Goal: Task Accomplishment & Management: Manage account settings

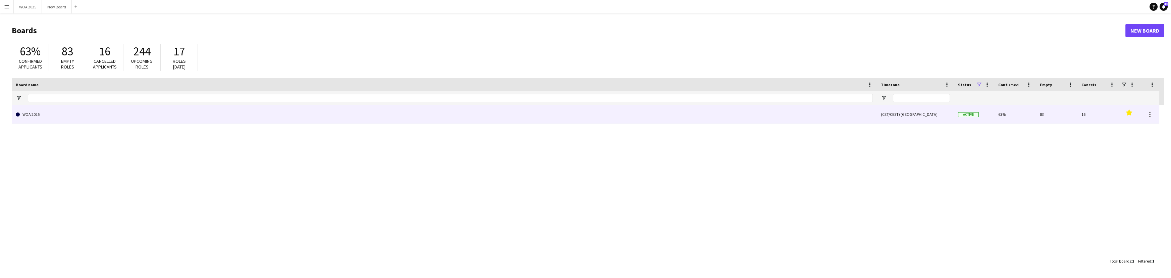
click at [84, 115] on link "WOA 2025" at bounding box center [444, 114] width 857 height 19
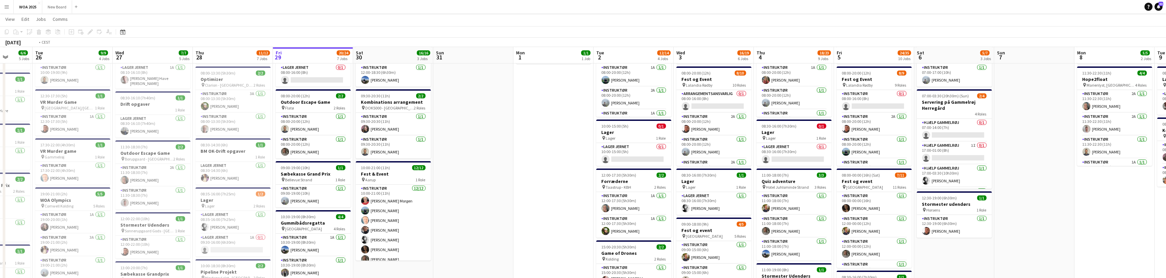
scroll to position [0, 148]
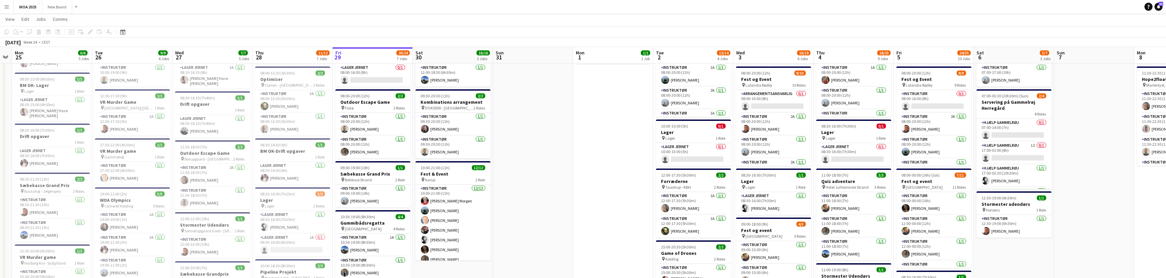
drag, startPoint x: 275, startPoint y: 156, endPoint x: 527, endPoint y: 164, distance: 252.3
click at [382, 99] on h3 "Outdoor Escape Game" at bounding box center [372, 102] width 75 height 6
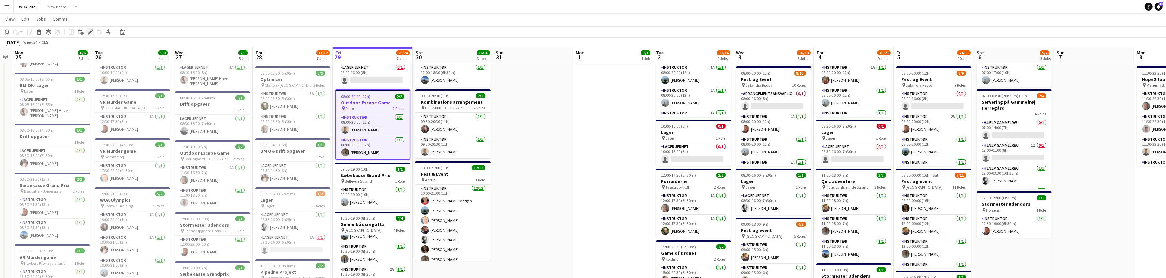
click at [90, 32] on icon at bounding box center [90, 32] width 4 height 4
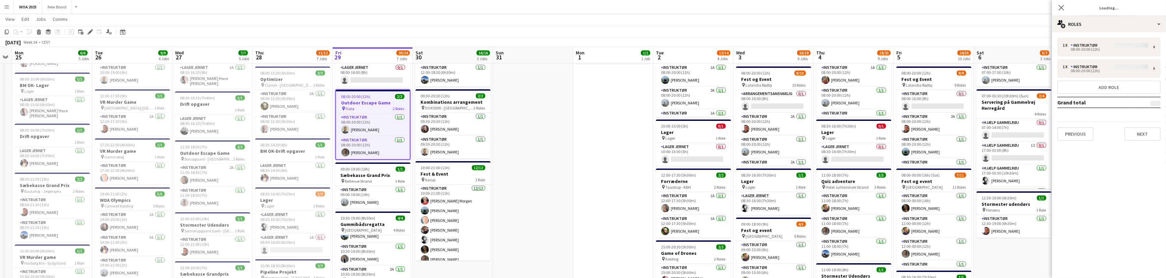
type input "**********"
click at [1130, 27] on div "multiple-users-add Roles" at bounding box center [1109, 24] width 114 height 16
click at [1142, 67] on div "ads-window Job Ad" at bounding box center [1131, 65] width 66 height 13
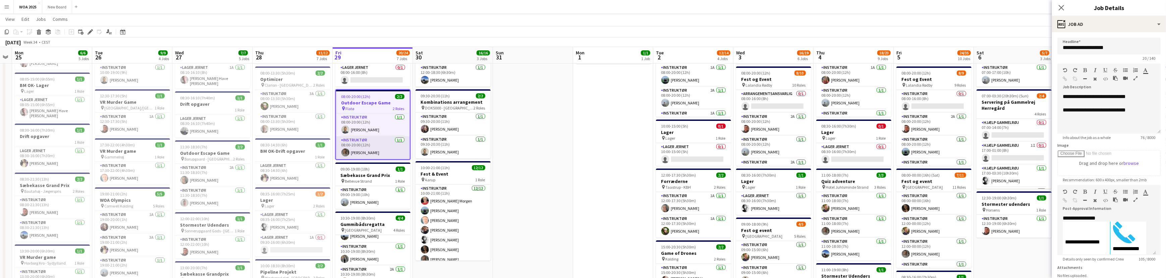
click at [381, 148] on app-card-role "Instruktør [DATE] 08:00-20:00 (12h) [PERSON_NAME]" at bounding box center [373, 147] width 74 height 23
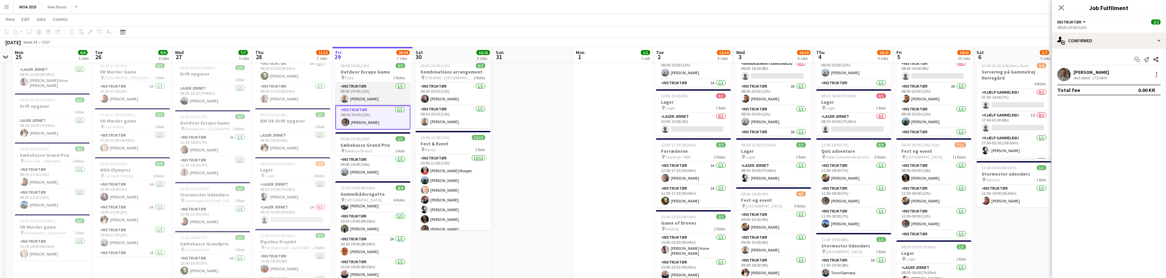
scroll to position [91, 0]
click at [383, 94] on app-card-role "Instruktør [DATE] 08:00-20:00 (12h) [PERSON_NAME]" at bounding box center [372, 94] width 75 height 23
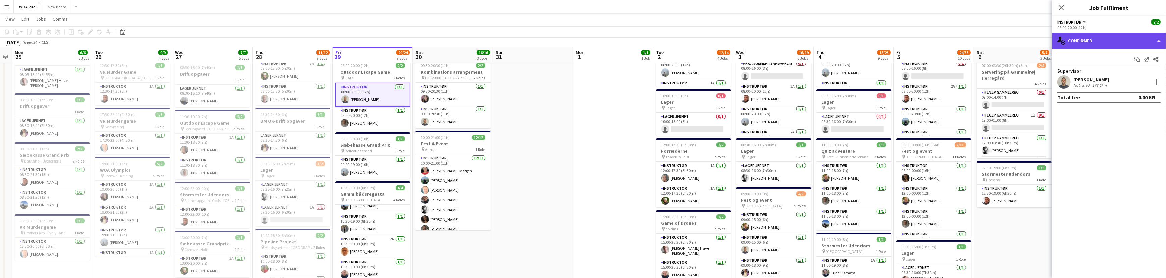
click at [1129, 42] on div "single-neutral-actions-check-2 Confirmed" at bounding box center [1109, 41] width 114 height 16
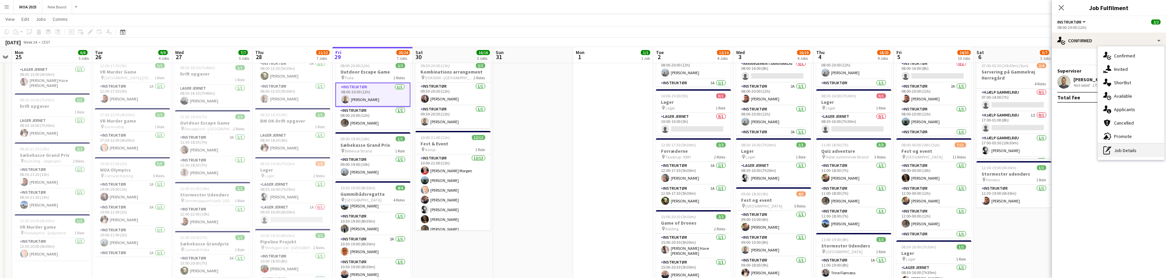
click at [1145, 149] on div "pen-write Job Details" at bounding box center [1131, 150] width 66 height 13
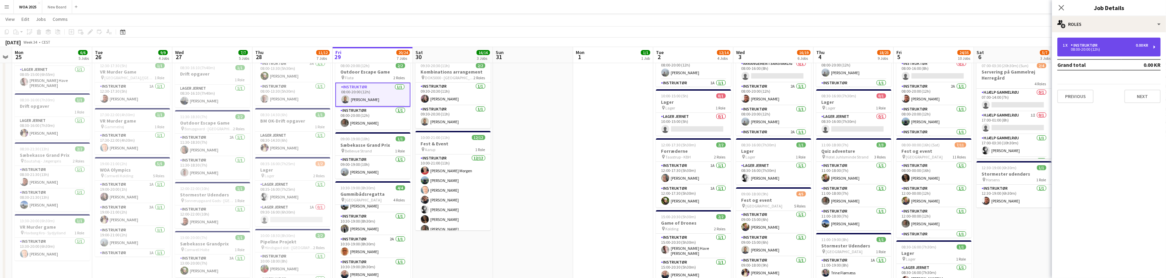
click at [1137, 43] on div "1 x Instruktør 0.00 KR 08:00-20:00 (12h)" at bounding box center [1108, 47] width 103 height 19
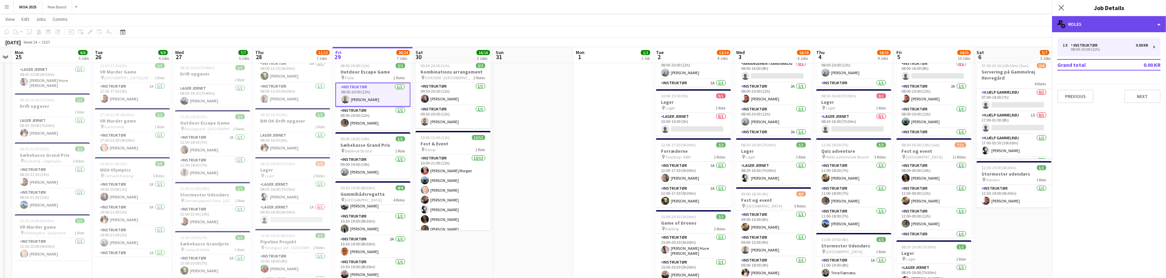
click at [1135, 22] on div "multiple-users-add Roles" at bounding box center [1109, 24] width 114 height 16
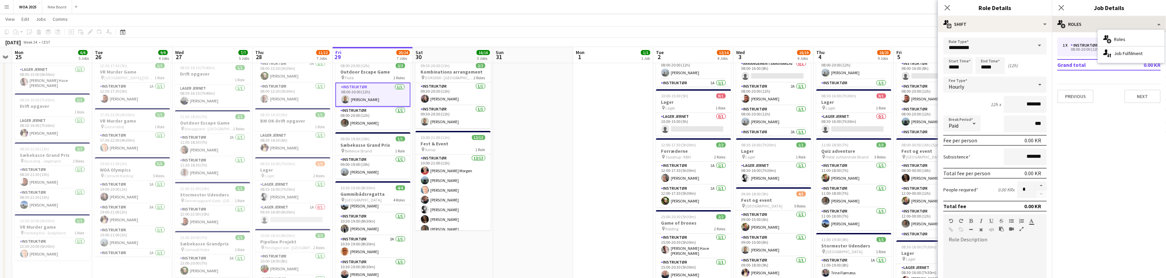
click at [1144, 29] on div "multiple-users-add Roles multiple-users-add Roles single-neutral-actions-up-dow…" at bounding box center [1109, 147] width 114 height 262
click at [1144, 26] on div "multiple-users-add Roles" at bounding box center [1109, 24] width 114 height 16
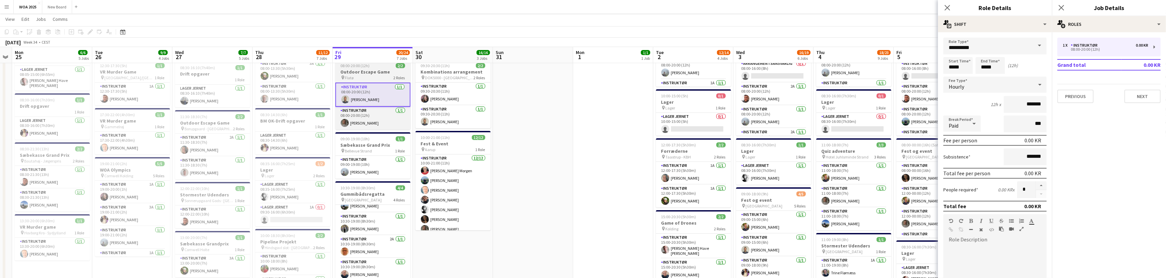
scroll to position [0, 148]
click at [377, 77] on div "pin Flatø 2 Roles" at bounding box center [373, 77] width 75 height 5
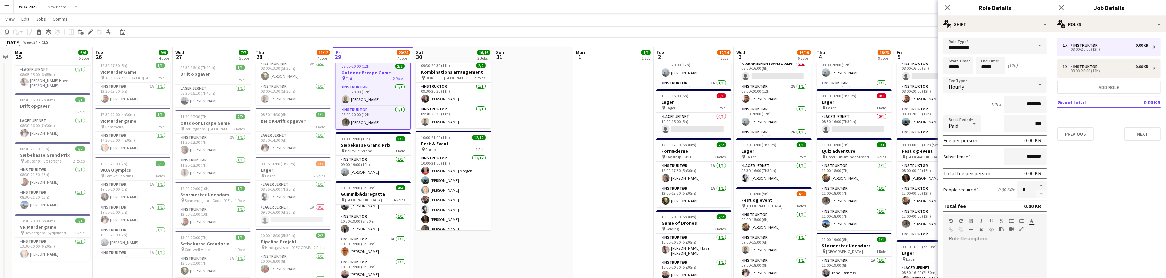
click at [377, 77] on div "pin Flatø 2 Roles" at bounding box center [373, 77] width 74 height 5
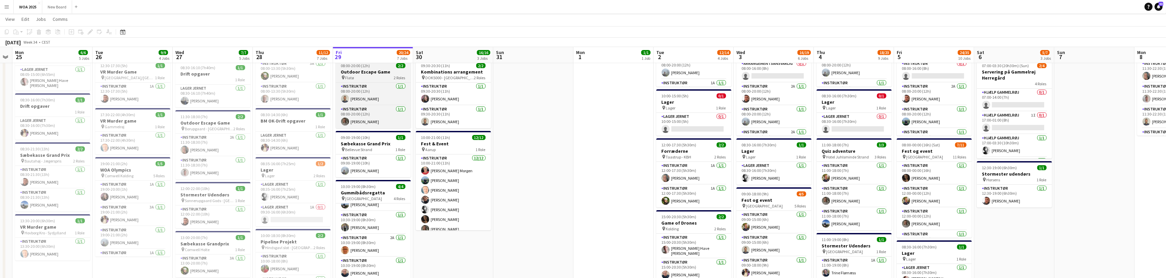
click at [377, 77] on div "pin Flatø 2 Roles" at bounding box center [373, 77] width 75 height 5
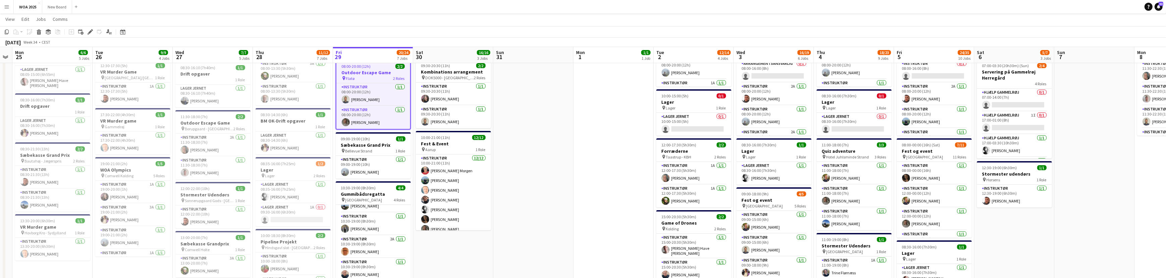
click at [382, 73] on h3 "Outdoor Escape Game" at bounding box center [373, 72] width 74 height 6
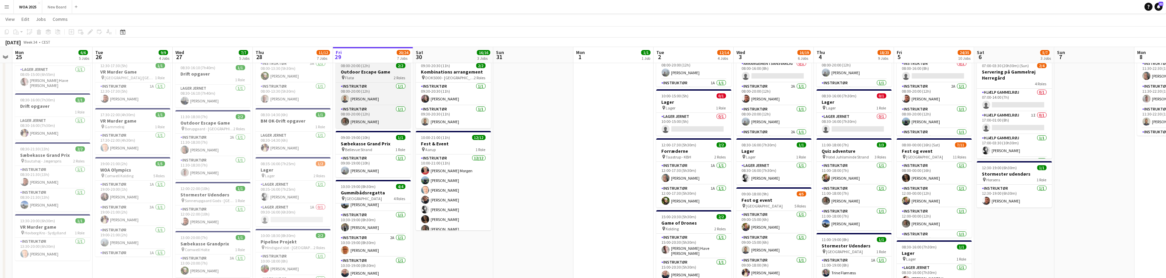
click at [382, 73] on h3 "Outdoor Escape Game" at bounding box center [373, 72] width 75 height 6
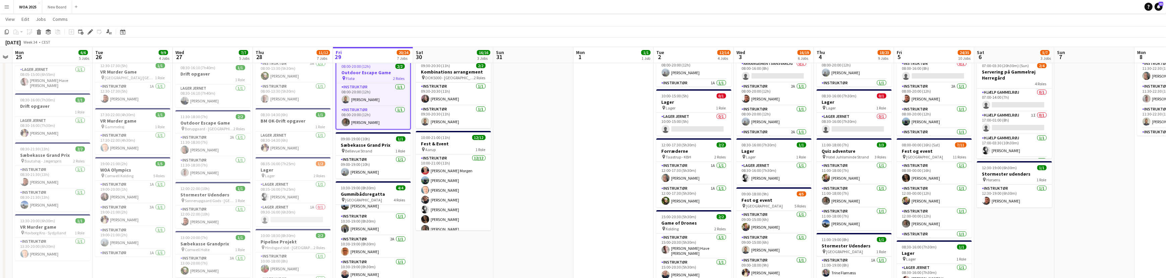
click at [404, 74] on h3 "Outdoor Escape Game" at bounding box center [373, 72] width 74 height 6
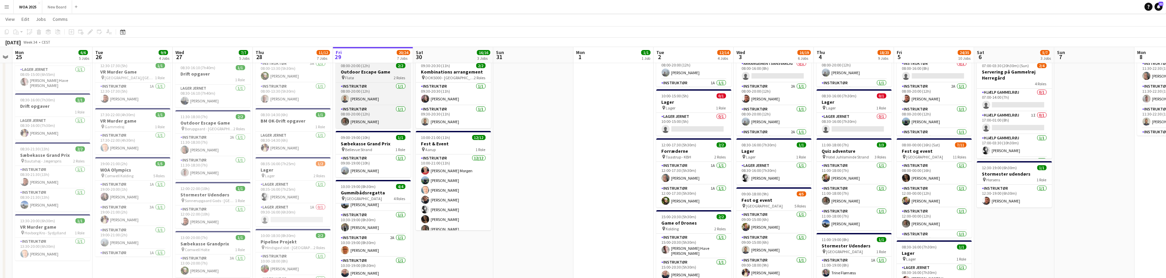
click at [398, 73] on h3 "Outdoor Escape Game" at bounding box center [373, 72] width 75 height 6
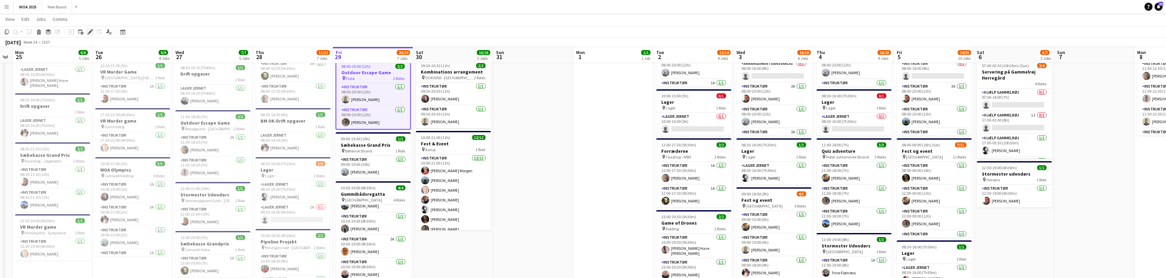
click at [91, 32] on icon at bounding box center [90, 32] width 4 height 4
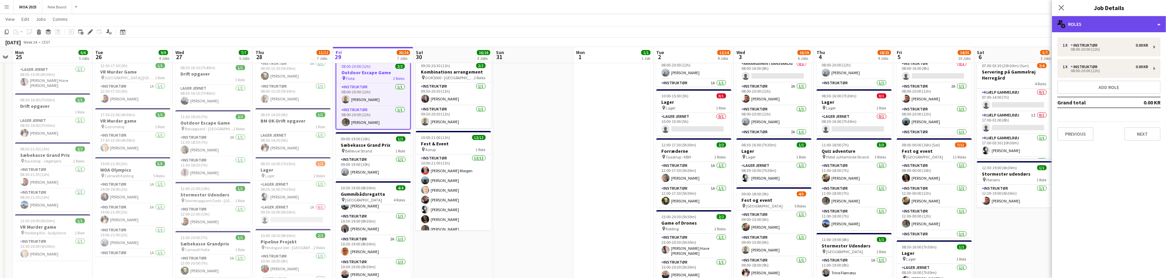
click at [1141, 23] on div "multiple-users-add Roles" at bounding box center [1109, 24] width 114 height 16
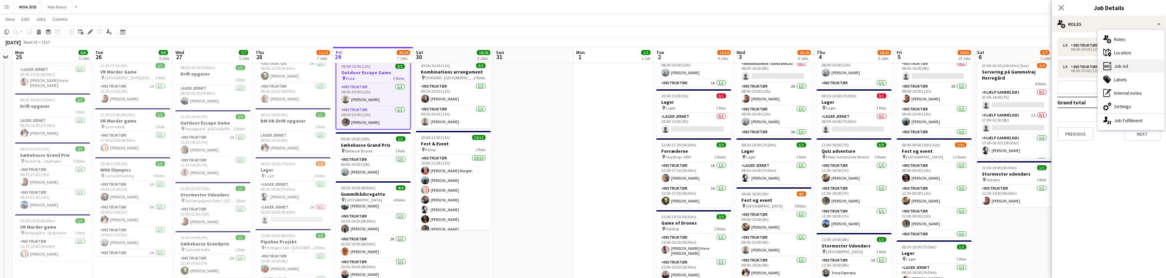
click at [1139, 67] on div "ads-window Job Ad" at bounding box center [1131, 65] width 66 height 13
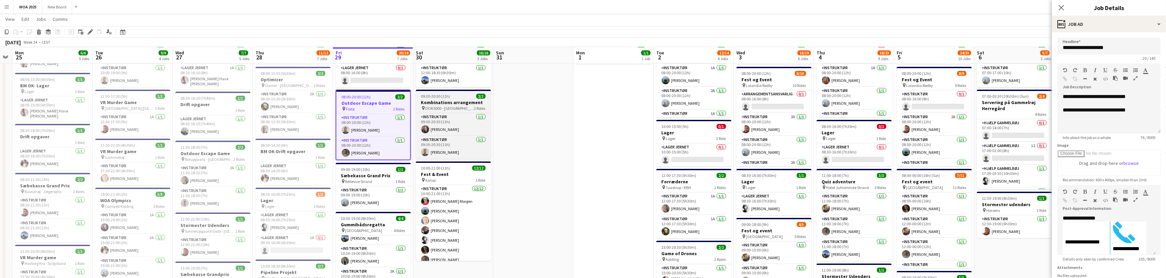
scroll to position [60, 0]
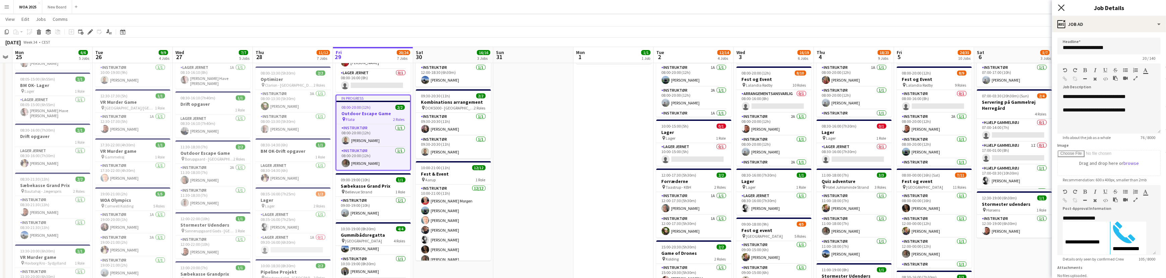
click at [1059, 7] on icon "Close pop-in" at bounding box center [1061, 7] width 6 height 6
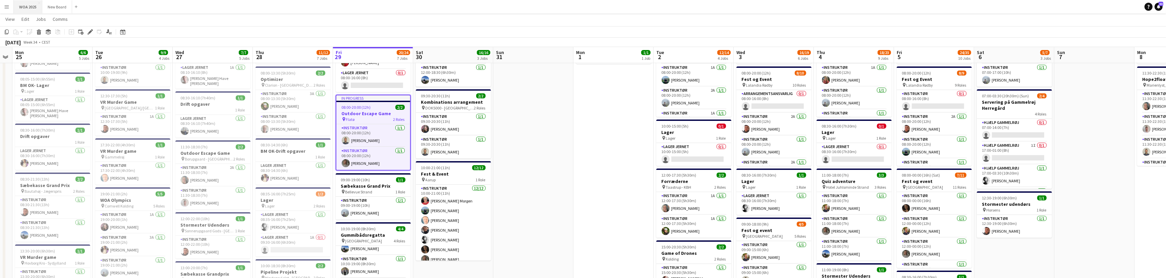
click at [30, 6] on button "WOA 2025 Close" at bounding box center [28, 6] width 29 height 13
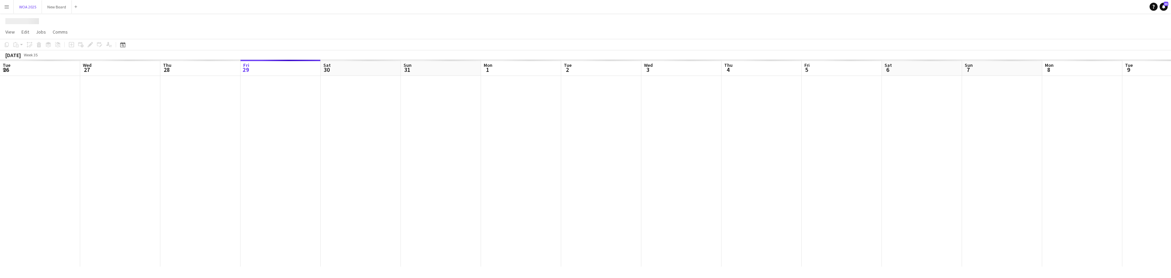
scroll to position [0, 160]
click at [8, 6] on app-icon "Menu" at bounding box center [6, 6] width 5 height 5
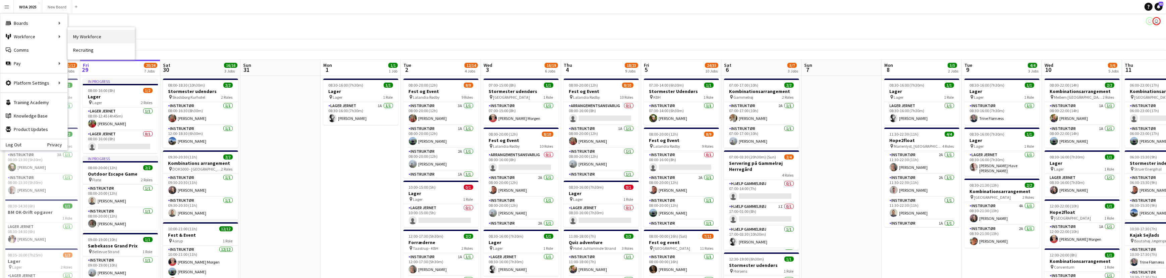
click at [93, 35] on link "My Workforce" at bounding box center [101, 36] width 67 height 13
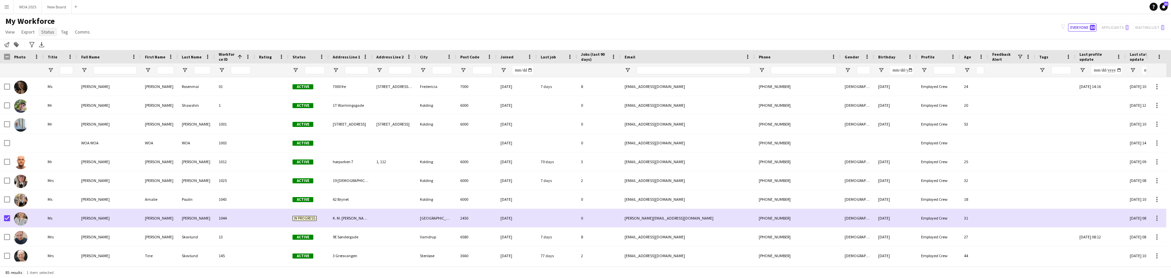
click at [46, 33] on span "Status" at bounding box center [47, 32] width 13 height 6
click at [48, 47] on span "Edit" at bounding box center [48, 46] width 8 height 6
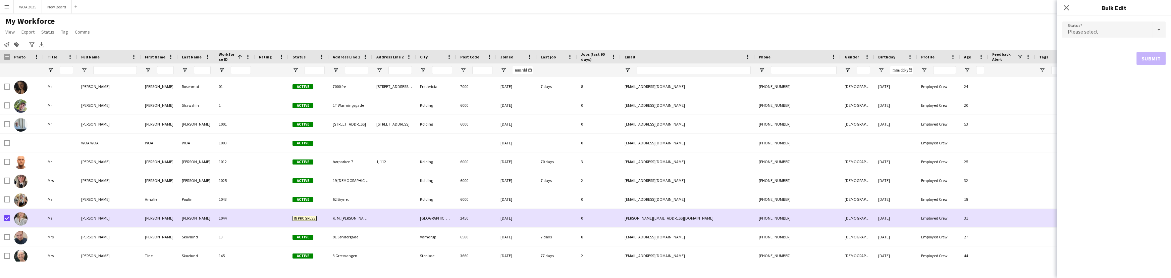
click at [1141, 30] on div "Please select" at bounding box center [1107, 29] width 90 height 16
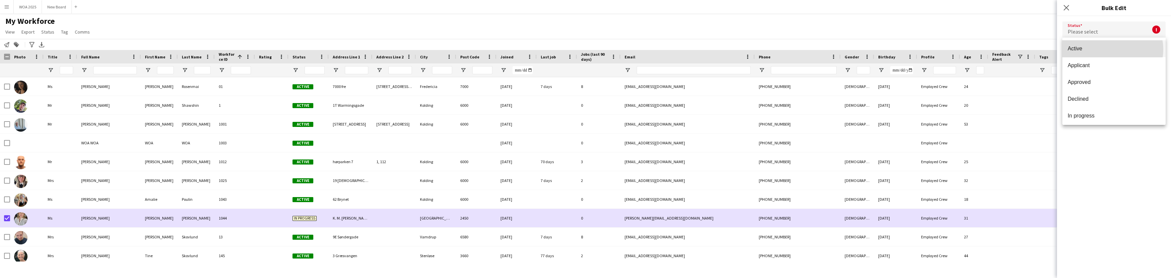
click at [1112, 49] on span "Active" at bounding box center [1114, 48] width 93 height 6
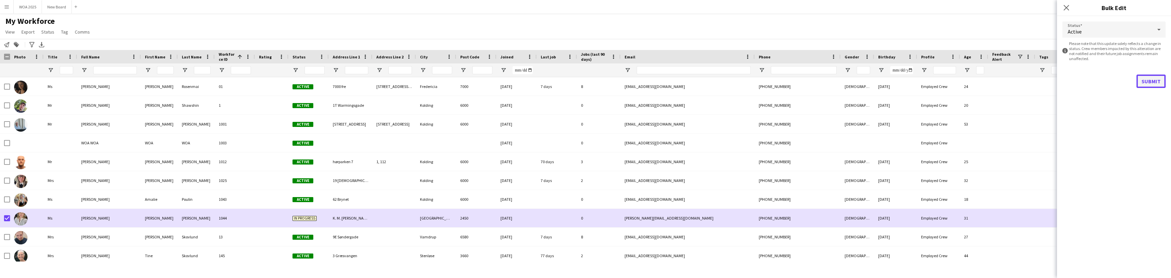
click at [1148, 81] on button "Submit" at bounding box center [1150, 80] width 29 height 13
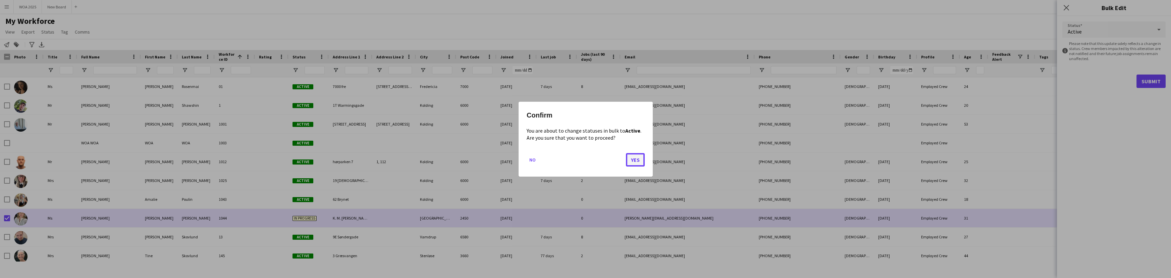
click at [637, 159] on button "Yes" at bounding box center [635, 159] width 19 height 13
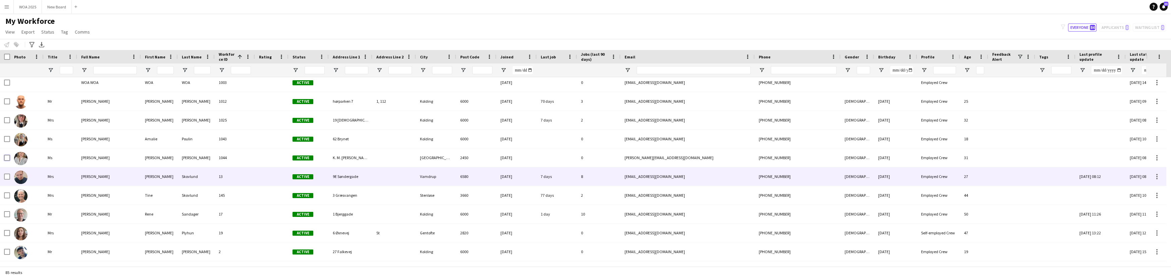
scroll to position [60, 0]
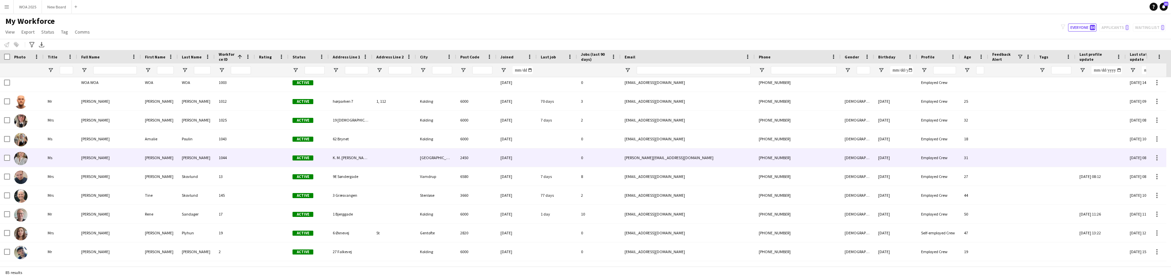
click at [110, 158] on span "[PERSON_NAME]" at bounding box center [95, 157] width 29 height 5
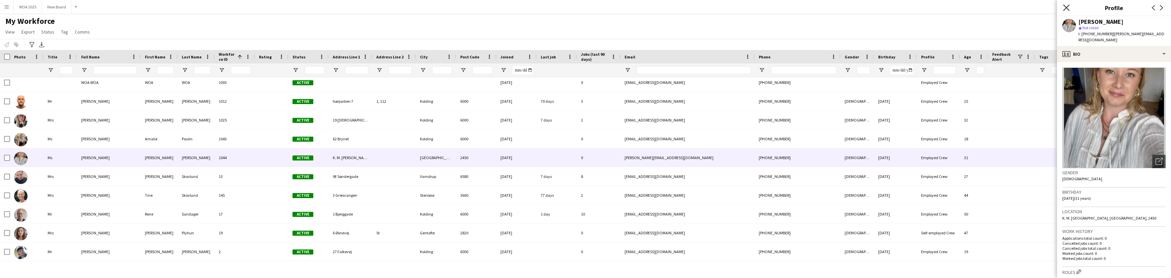
click at [1065, 7] on icon "Close pop-in" at bounding box center [1066, 7] width 6 height 6
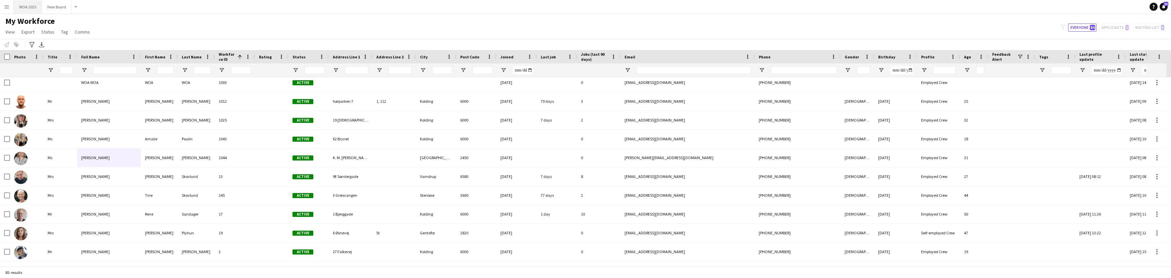
click at [27, 7] on button "WOA 2025 Close" at bounding box center [28, 6] width 28 height 13
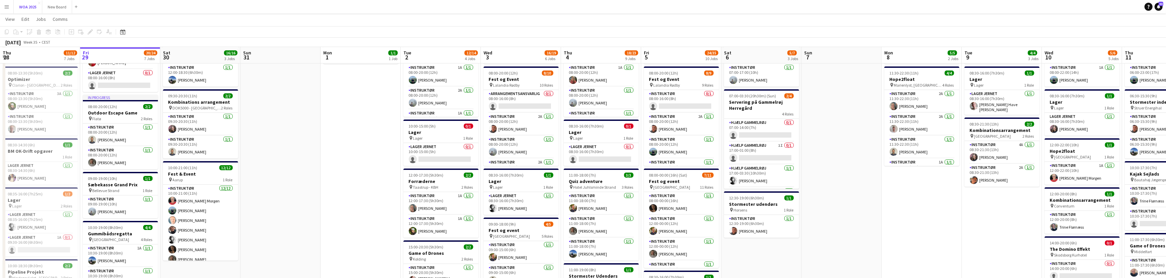
scroll to position [60, 0]
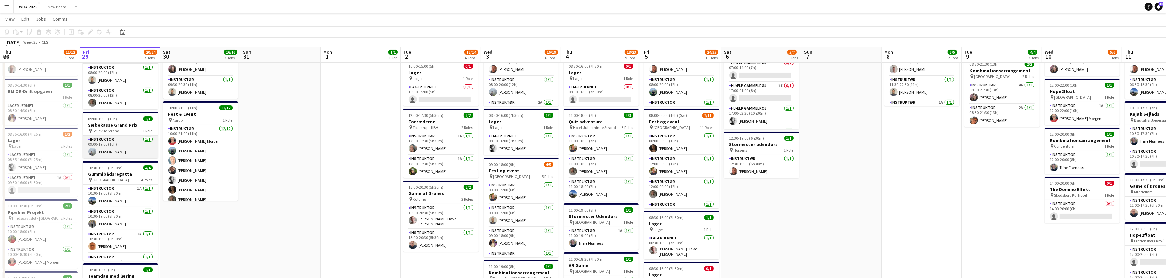
click at [121, 142] on app-card-role "Instruktør [DATE] 09:00-19:00 (10h) [PERSON_NAME]" at bounding box center [120, 146] width 75 height 23
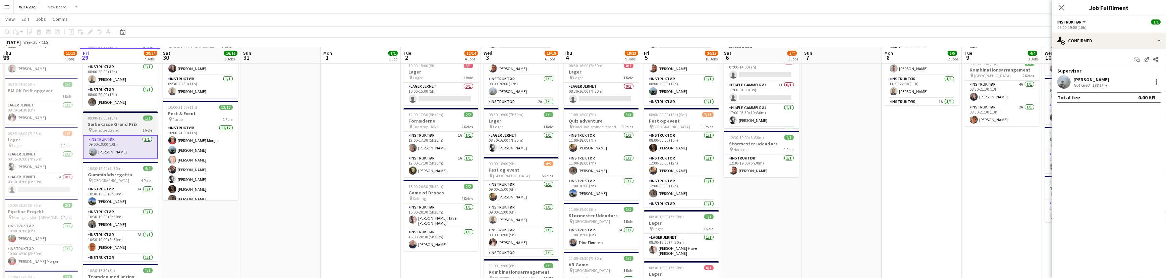
scroll to position [121, 0]
click at [123, 121] on h3 "Sæbekasse Grand Prix" at bounding box center [120, 124] width 75 height 6
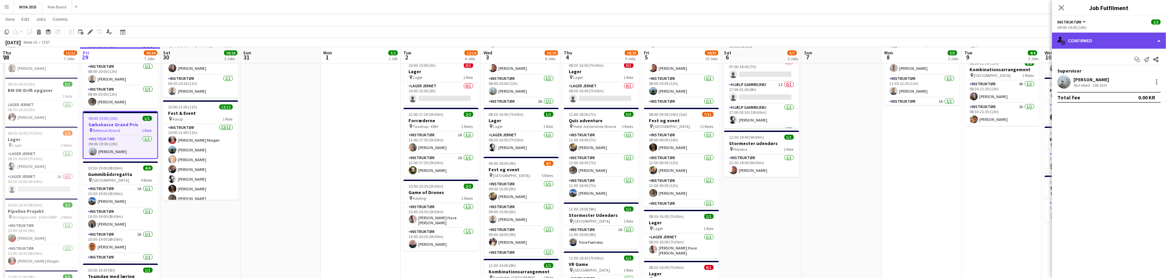
click at [1132, 45] on div "single-neutral-actions-check-2 Confirmed" at bounding box center [1109, 41] width 114 height 16
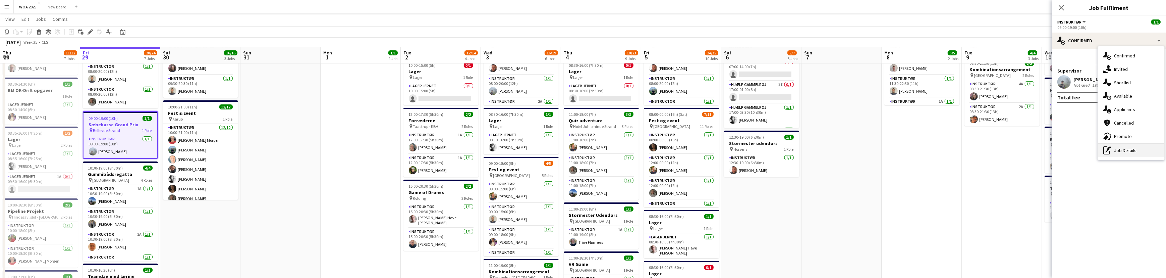
click at [1147, 153] on div "pen-write Job Details" at bounding box center [1131, 150] width 66 height 13
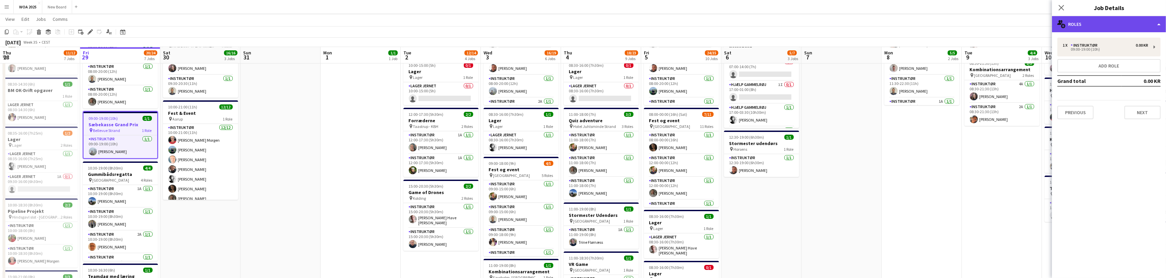
click at [1143, 23] on div "multiple-users-add Roles" at bounding box center [1109, 24] width 114 height 16
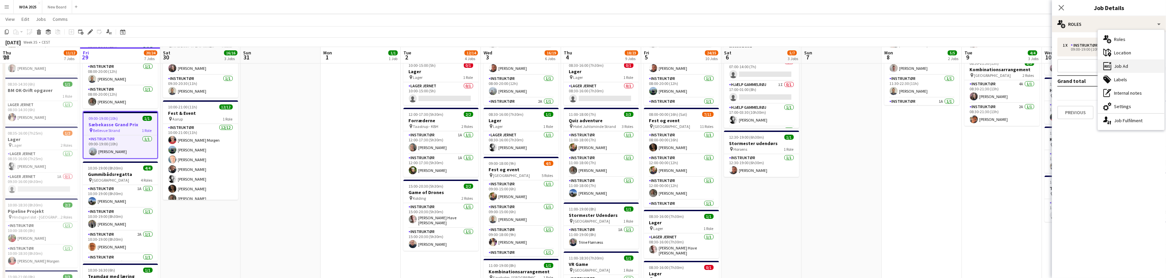
click at [1142, 63] on div "ads-window Job Ad" at bounding box center [1131, 65] width 66 height 13
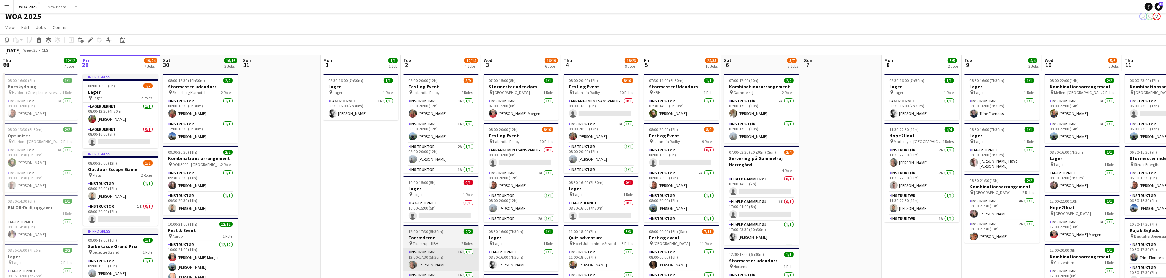
scroll to position [0, 0]
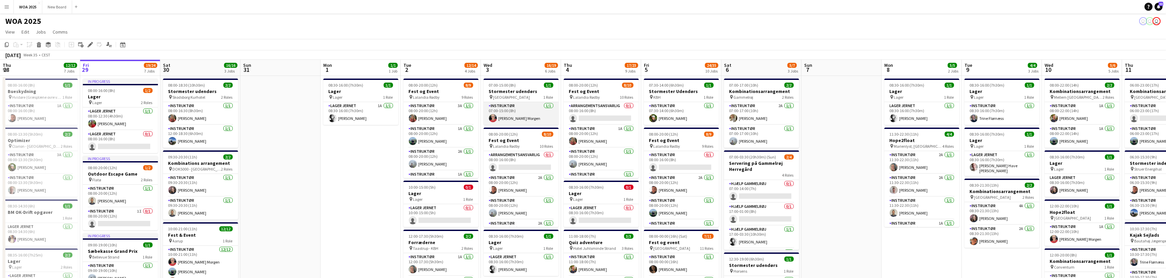
click at [522, 117] on app-card-role "Instruktør [DATE] 07:00-15:00 (8h) [PERSON_NAME] Morgen" at bounding box center [521, 113] width 75 height 23
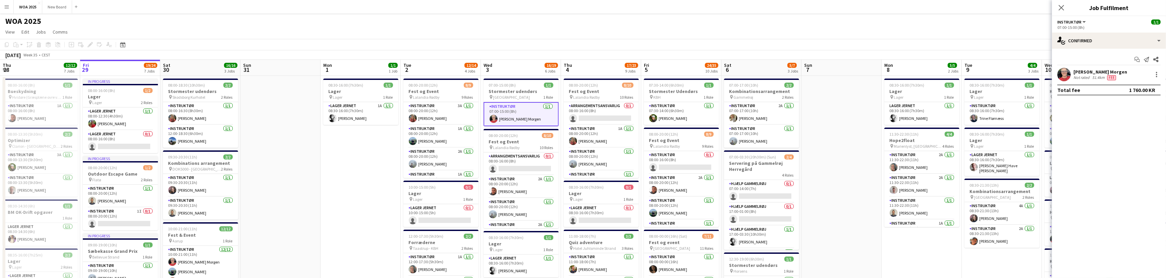
click at [1105, 72] on div "[PERSON_NAME] Morgen" at bounding box center [1101, 72] width 54 height 6
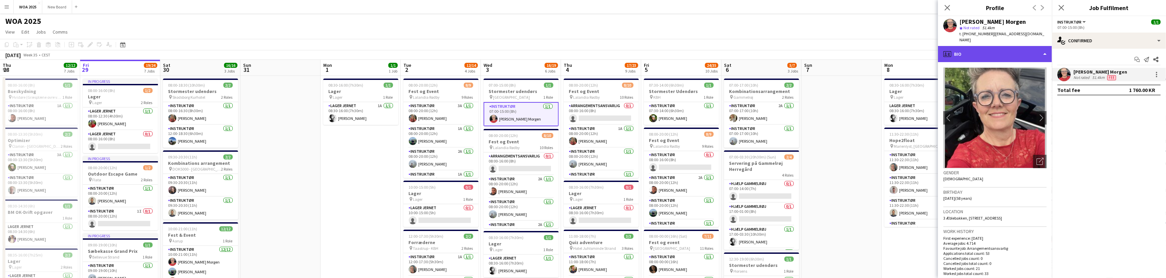
click at [1040, 49] on div "profile Bio" at bounding box center [995, 54] width 114 height 16
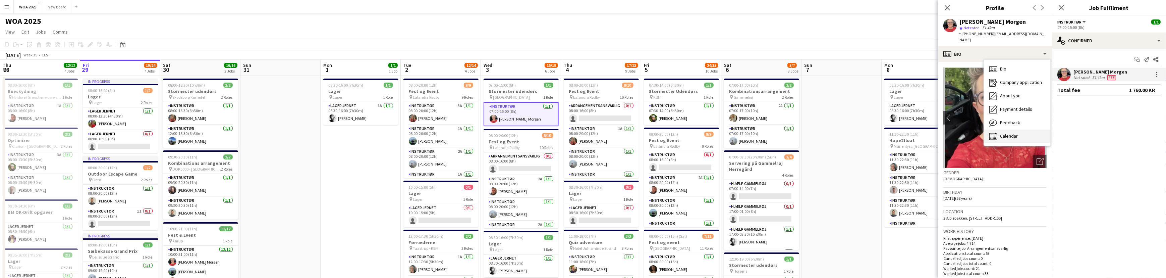
click at [1016, 133] on span "Calendar" at bounding box center [1009, 136] width 18 height 6
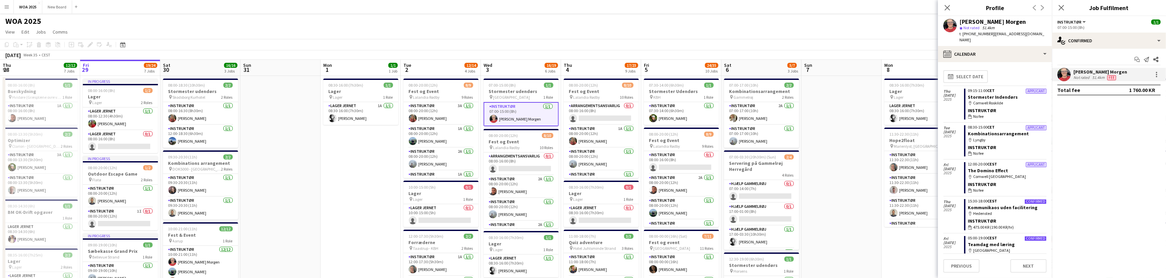
click at [1066, 8] on div "Close pop-in" at bounding box center [1061, 7] width 19 height 15
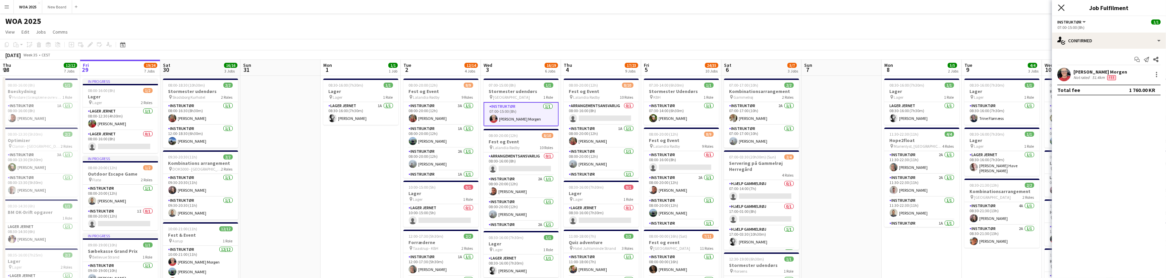
click at [1059, 7] on icon "Close pop-in" at bounding box center [1061, 7] width 6 height 6
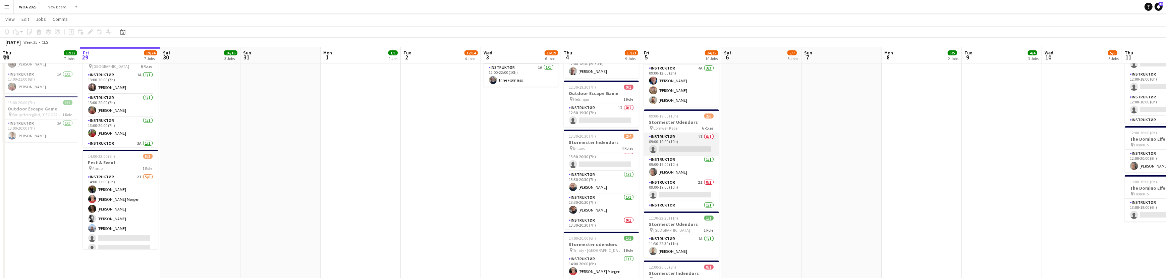
click at [671, 144] on app-card-role "Instruktør 1I 0/1 09:00-19:00 (10h) single-neutral-actions" at bounding box center [681, 144] width 75 height 23
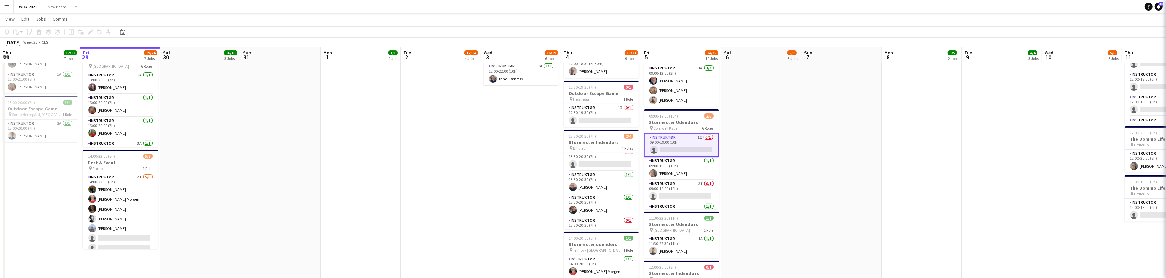
scroll to position [1, 0]
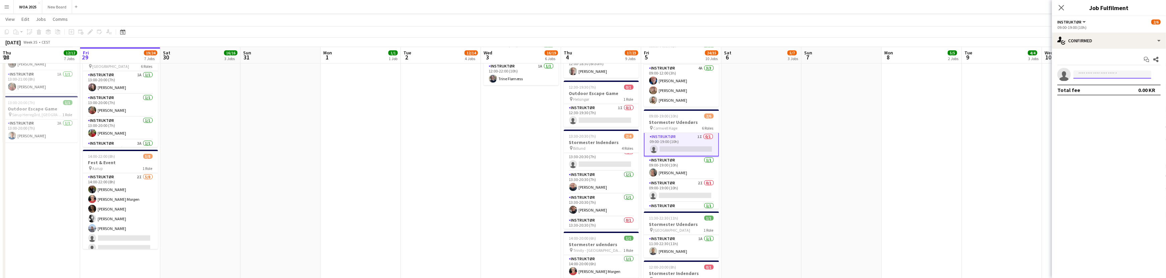
click at [1103, 74] on input at bounding box center [1113, 74] width 78 height 8
type input "****"
click at [1110, 84] on span "[PERSON_NAME]" at bounding box center [1098, 84] width 39 height 6
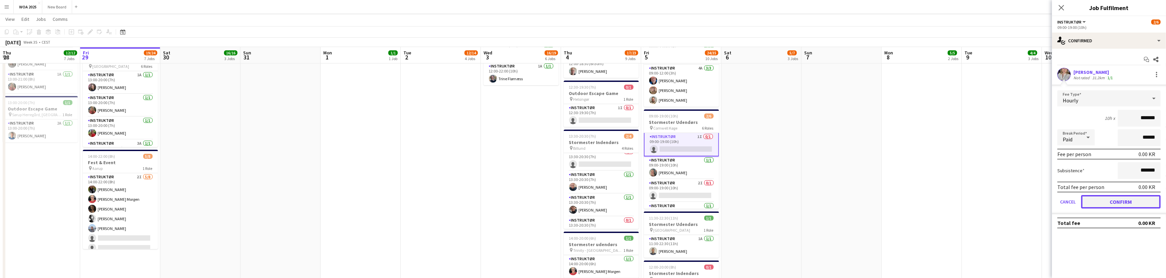
click at [1125, 200] on button "Confirm" at bounding box center [1120, 201] width 79 height 13
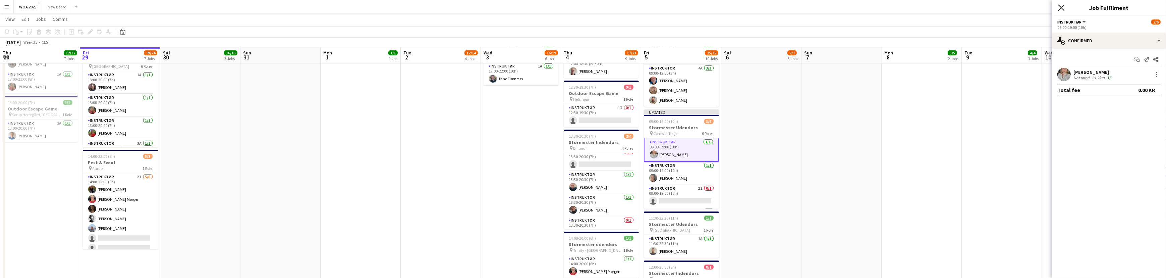
click at [1060, 6] on icon at bounding box center [1061, 7] width 6 height 6
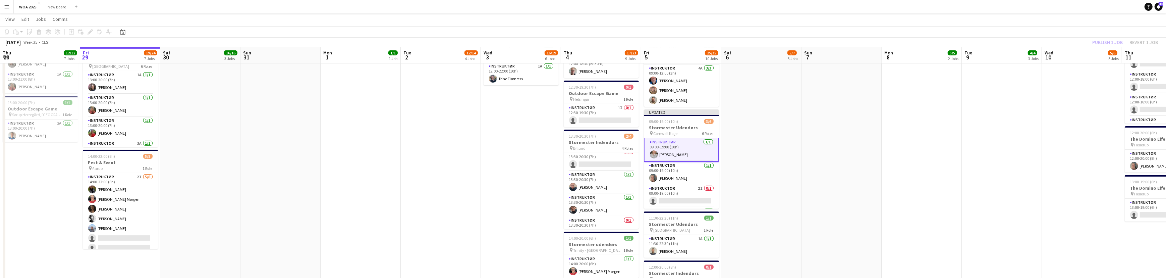
click at [1118, 43] on div "Publish 1 job Revert 1 job" at bounding box center [1125, 42] width 82 height 9
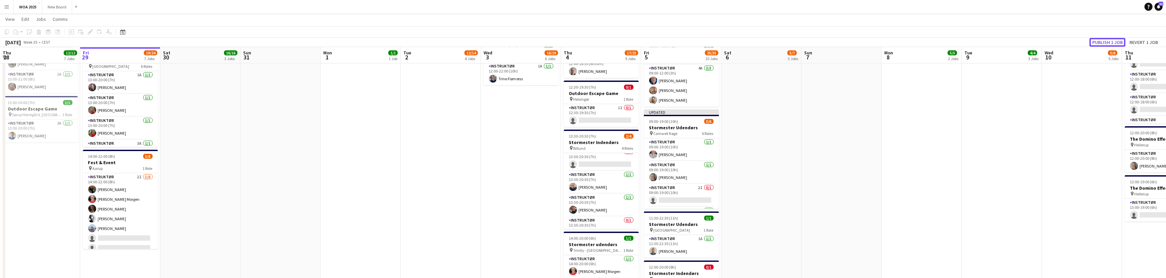
click at [1118, 43] on button "Publish 1 job" at bounding box center [1108, 42] width 36 height 9
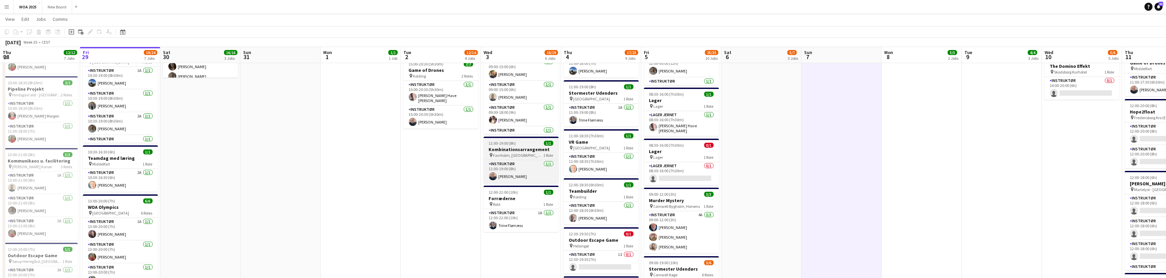
click at [525, 150] on h3 "Kombinationsarrangement" at bounding box center [521, 149] width 75 height 6
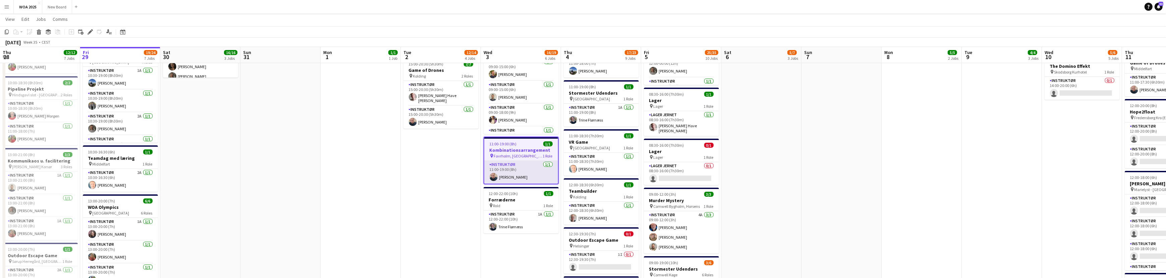
click at [539, 176] on app-card-role "Instruktør [DATE] 11:00-19:00 (8h) [PERSON_NAME]" at bounding box center [521, 172] width 74 height 23
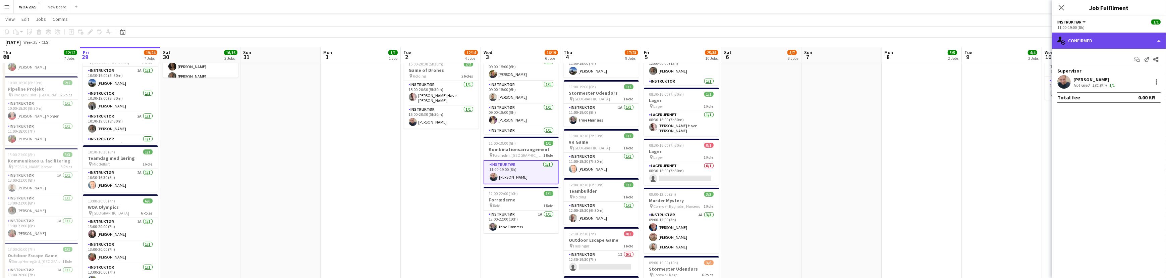
click at [1106, 38] on div "single-neutral-actions-check-2 Confirmed" at bounding box center [1109, 41] width 114 height 16
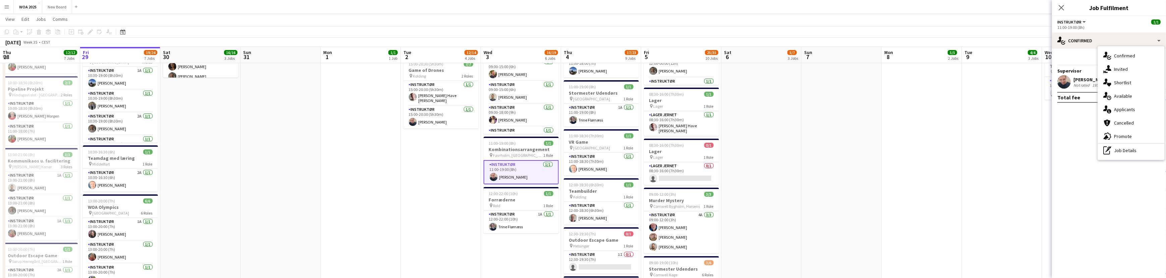
click at [1095, 23] on div "Instruktør All roles Instruktør 1/1" at bounding box center [1108, 22] width 103 height 6
click at [1062, 8] on icon at bounding box center [1061, 7] width 6 height 6
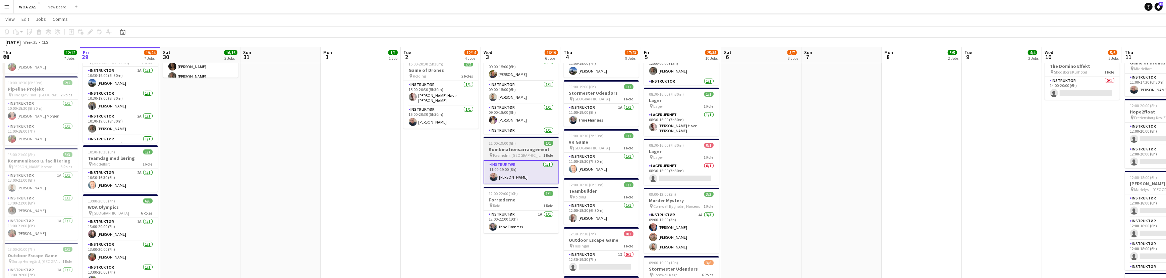
click at [537, 147] on h3 "Kombinationsarrangement" at bounding box center [521, 149] width 75 height 6
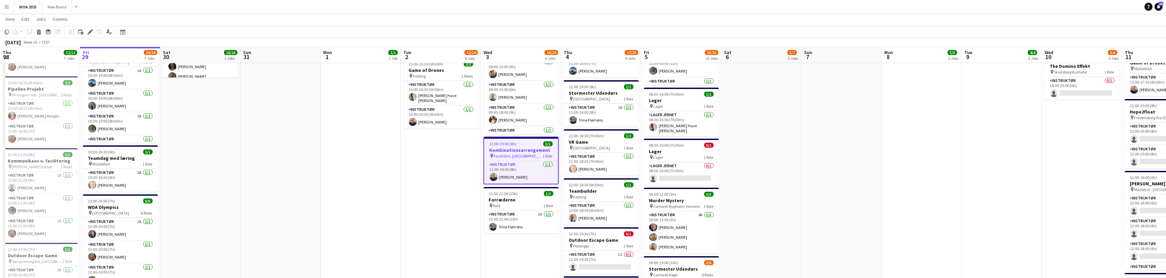
click at [522, 145] on div "11:00-19:00 (8h) 1/1" at bounding box center [521, 143] width 74 height 5
click at [522, 145] on div "11:00-19:00 (8h) 1/1" at bounding box center [521, 143] width 75 height 5
click at [91, 31] on icon at bounding box center [90, 32] width 4 height 4
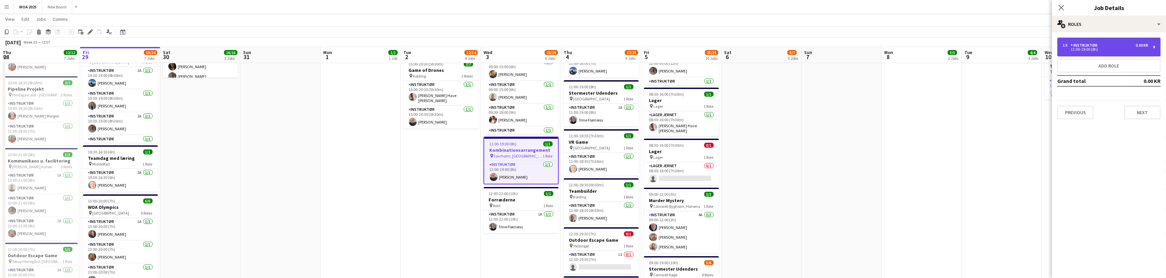
click at [1113, 43] on div "1 x Instruktør 0.00 KR" at bounding box center [1106, 45] width 86 height 5
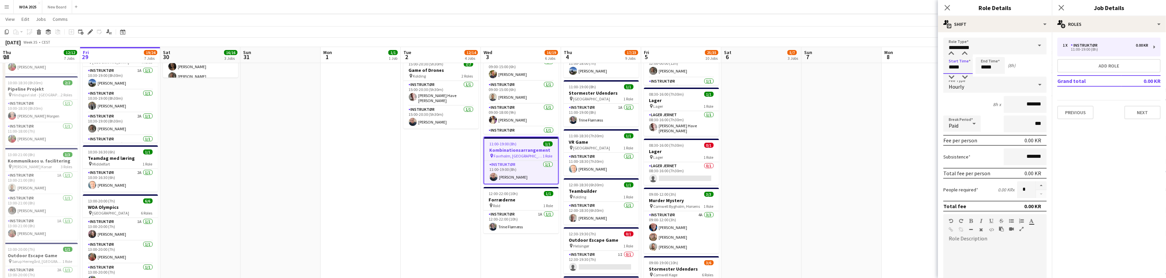
click at [966, 66] on input "*****" at bounding box center [958, 65] width 30 height 17
click at [951, 53] on div at bounding box center [951, 53] width 13 height 7
type input "*****"
click at [951, 53] on div at bounding box center [951, 53] width 13 height 7
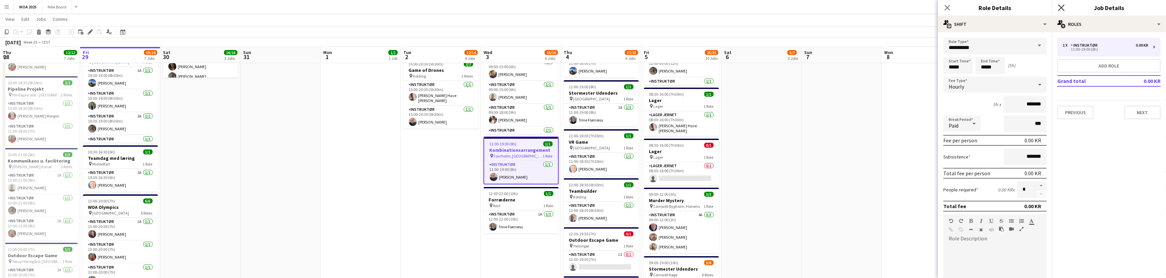
click at [1060, 6] on icon at bounding box center [1061, 7] width 6 height 6
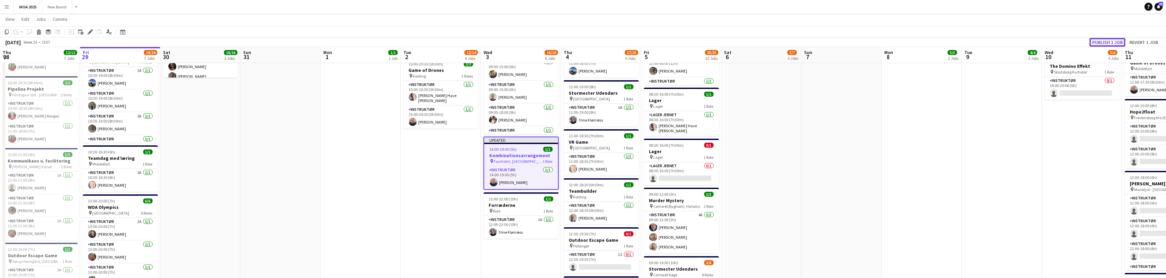
click at [1108, 40] on button "Publish 1 job" at bounding box center [1108, 42] width 36 height 9
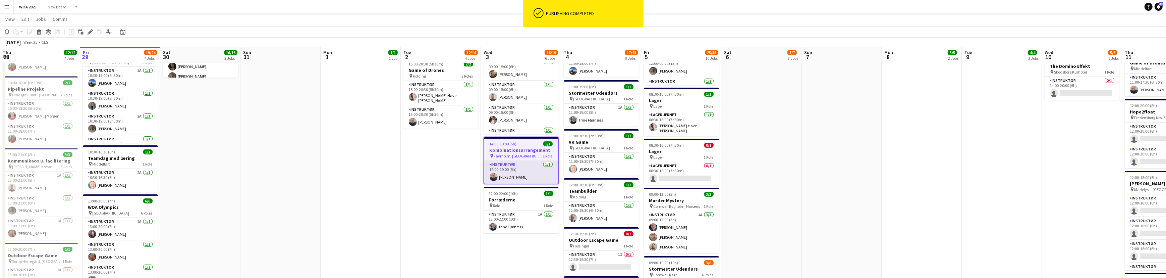
click at [523, 169] on app-card-role "Instruktør [DATE] 14:00-19:00 (5h) [PERSON_NAME]" at bounding box center [521, 172] width 74 height 23
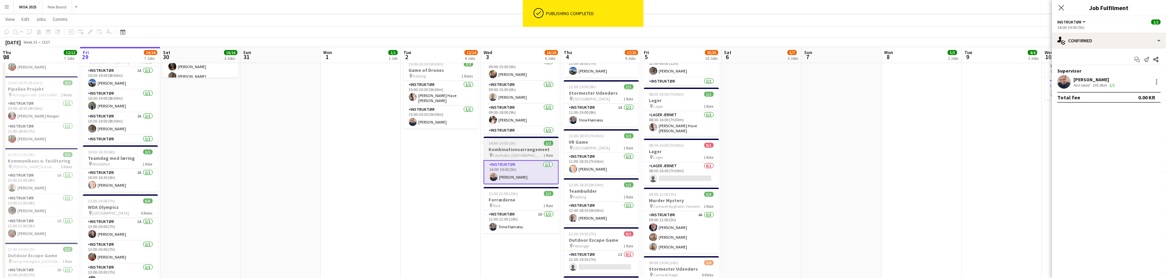
click at [520, 150] on h3 "Kombinationsarrangement" at bounding box center [521, 149] width 75 height 6
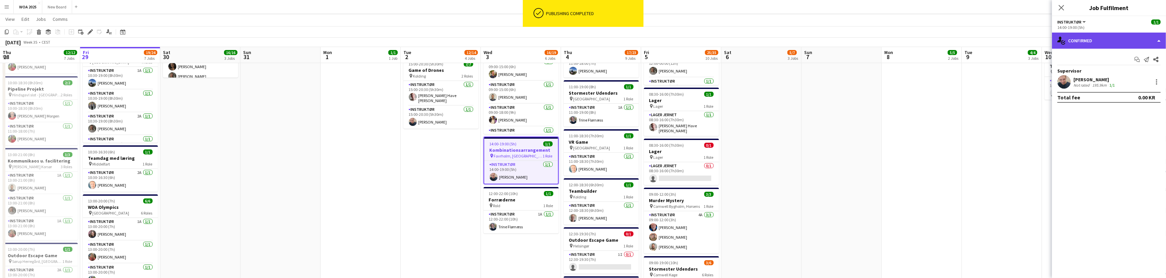
click at [1114, 41] on div "single-neutral-actions-check-2 Confirmed" at bounding box center [1109, 41] width 114 height 16
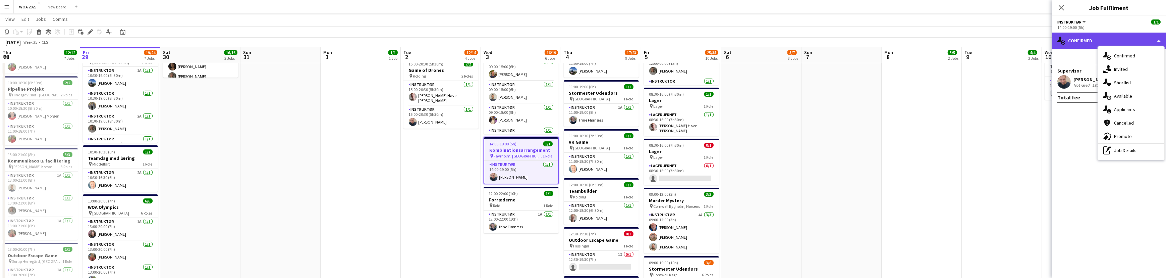
click at [1085, 38] on div "single-neutral-actions-check-2 Confirmed" at bounding box center [1109, 41] width 114 height 16
click at [1125, 151] on div "pen-write Job Details" at bounding box center [1131, 150] width 66 height 13
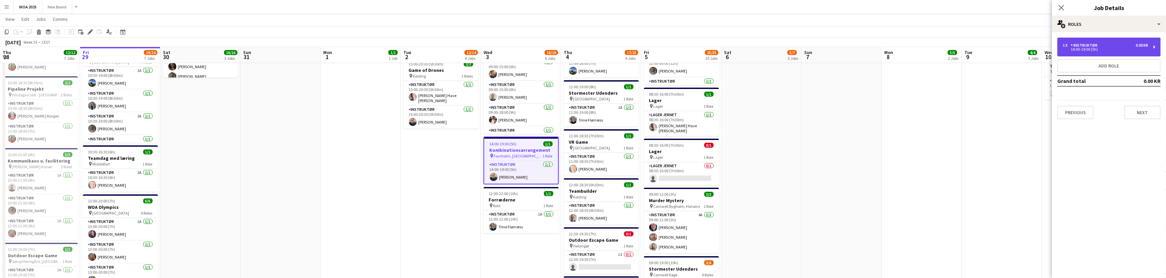
click at [1117, 46] on div "1 x Instruktør 0.00 KR" at bounding box center [1106, 45] width 86 height 5
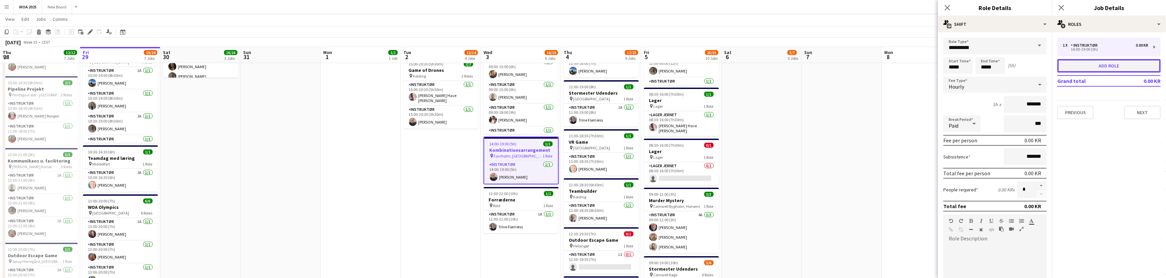
click at [1102, 65] on button "Add role" at bounding box center [1108, 65] width 103 height 13
type input "**********"
type input "*****"
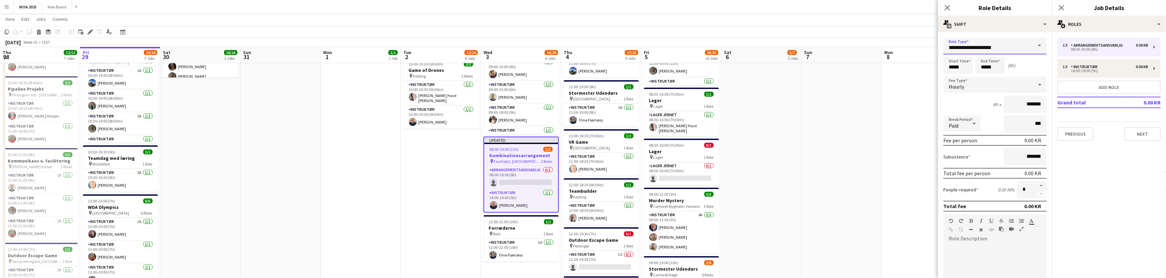
click at [1026, 49] on input "**********" at bounding box center [994, 46] width 103 height 17
click at [968, 132] on span "Instruktør" at bounding box center [993, 129] width 88 height 6
type input "**********"
click at [961, 68] on input "*****" at bounding box center [958, 65] width 30 height 17
click at [951, 51] on div at bounding box center [951, 53] width 13 height 7
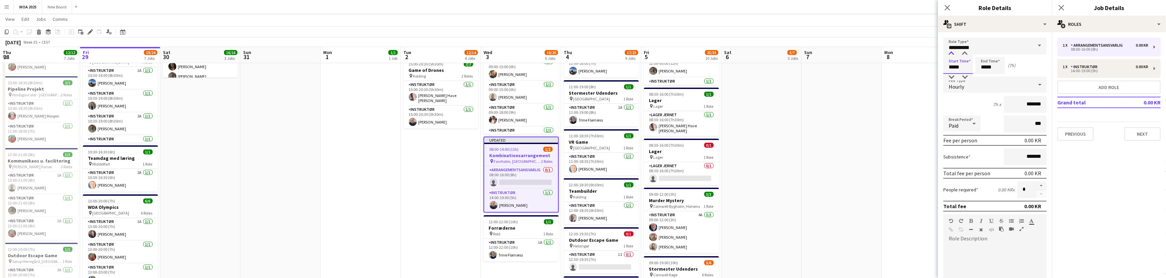
click at [951, 51] on div at bounding box center [951, 53] width 13 height 7
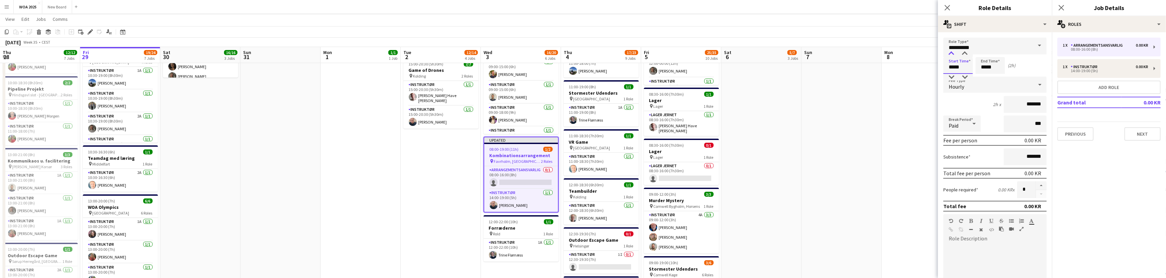
click at [951, 51] on div at bounding box center [951, 53] width 13 height 7
click at [952, 76] on div at bounding box center [951, 77] width 13 height 7
type input "*****"
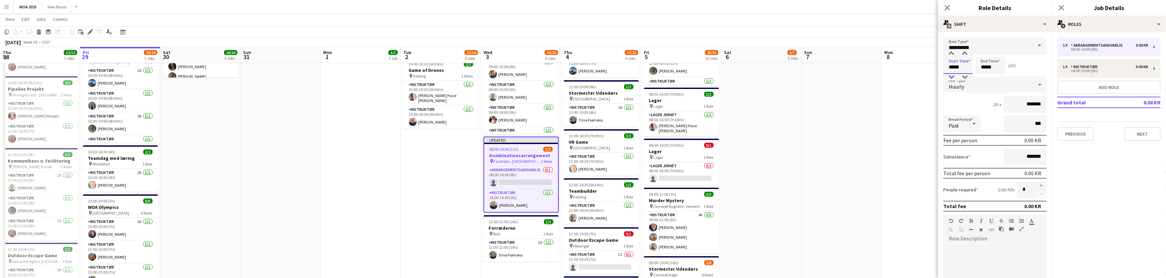
click at [952, 76] on div at bounding box center [951, 77] width 13 height 7
click at [995, 69] on input "*****" at bounding box center [991, 65] width 30 height 17
click at [983, 54] on div at bounding box center [983, 53] width 13 height 7
type input "*****"
click at [983, 54] on div at bounding box center [983, 53] width 13 height 7
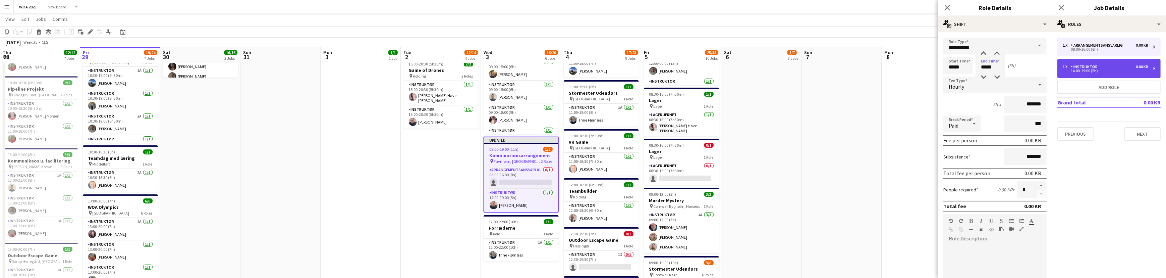
click at [1105, 67] on div "1 x Instruktør 0.00 KR" at bounding box center [1106, 66] width 86 height 5
type input "*****"
click at [1101, 70] on div "14:00-19:00 (5h)" at bounding box center [1106, 70] width 86 height 3
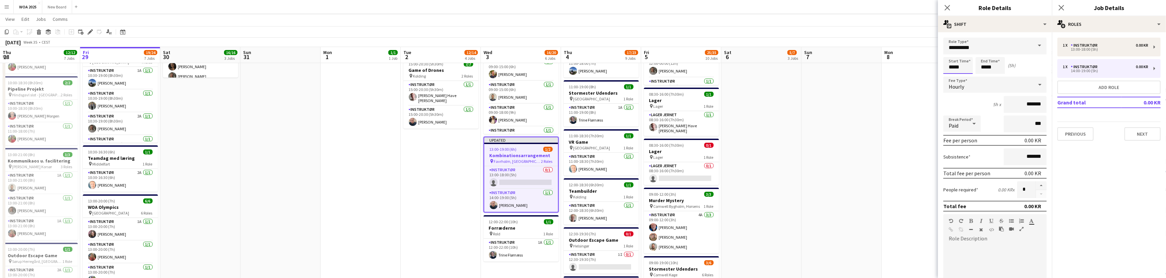
click at [966, 68] on input "*****" at bounding box center [958, 65] width 30 height 17
click at [951, 76] on div at bounding box center [951, 77] width 13 height 7
type input "*****"
click at [951, 76] on div at bounding box center [951, 77] width 13 height 7
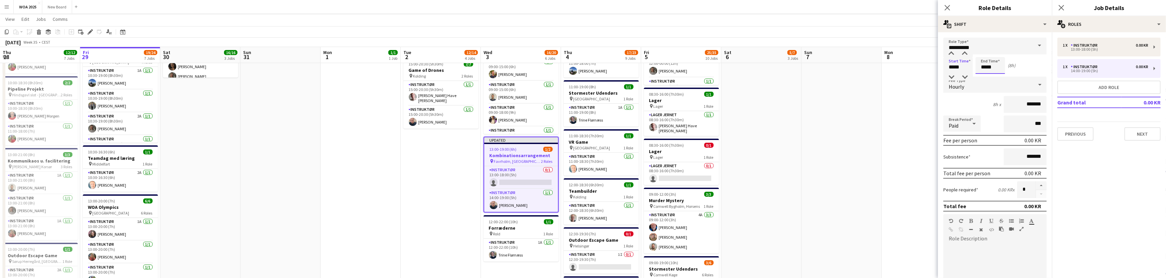
click at [996, 66] on input "*****" at bounding box center [991, 65] width 30 height 17
type input "*****"
click at [984, 53] on div at bounding box center [983, 53] width 13 height 7
click at [966, 69] on input "*****" at bounding box center [958, 65] width 30 height 17
click at [952, 75] on div at bounding box center [951, 77] width 13 height 7
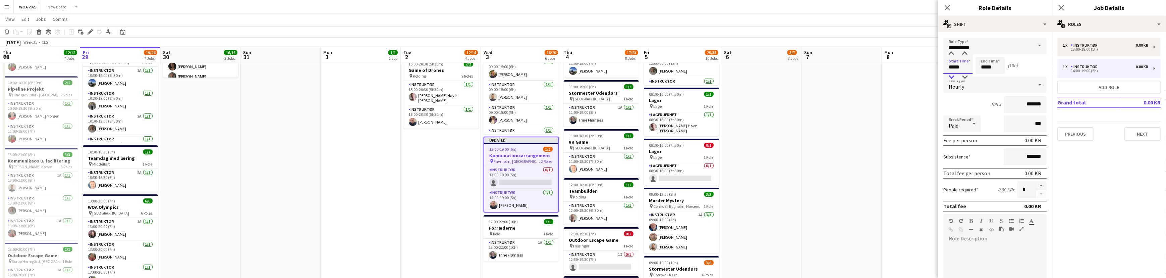
type input "*****"
click at [952, 75] on div at bounding box center [951, 77] width 13 height 7
click at [984, 65] on input "*****" at bounding box center [991, 65] width 30 height 17
type input "*****"
click at [983, 54] on div at bounding box center [983, 53] width 13 height 7
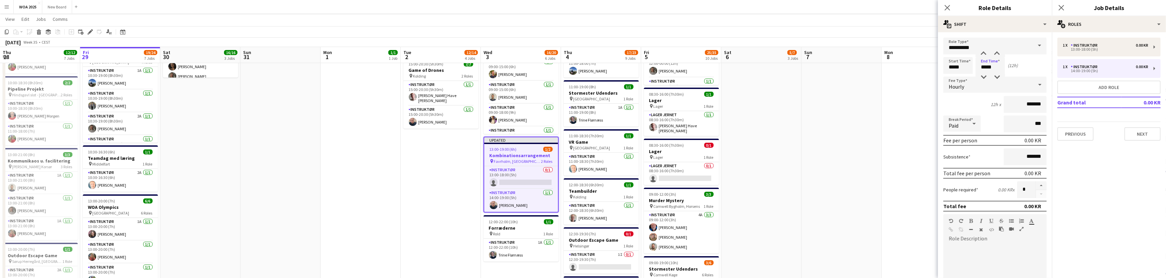
click at [1029, 59] on div "Start Time ***** End Time ***** (12h)" at bounding box center [994, 65] width 103 height 17
click at [1097, 46] on div "Instruktør" at bounding box center [1086, 45] width 30 height 5
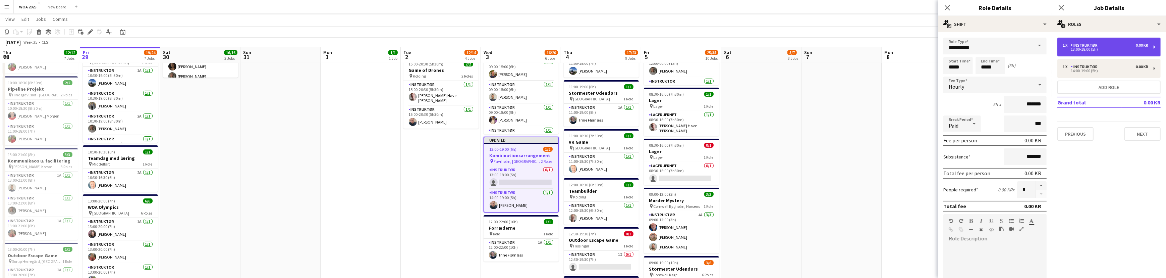
type input "*****"
click at [1098, 46] on div "Instruktør" at bounding box center [1086, 45] width 30 height 5
type input "*****"
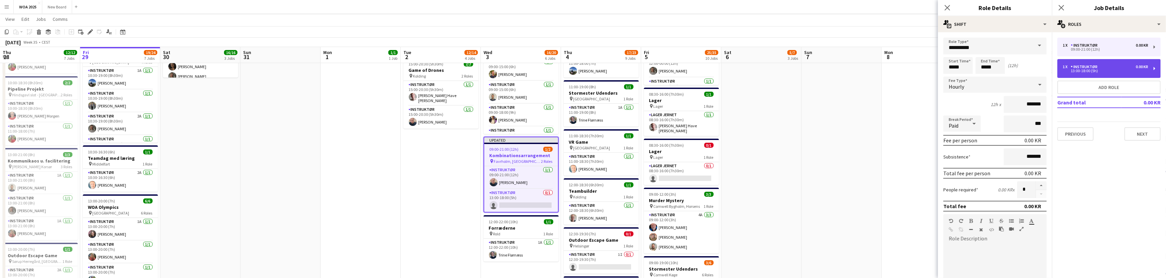
click at [1098, 64] on div "1 x Instruktør 0.00 KR 13:00-18:00 (5h)" at bounding box center [1108, 68] width 103 height 19
type input "*****"
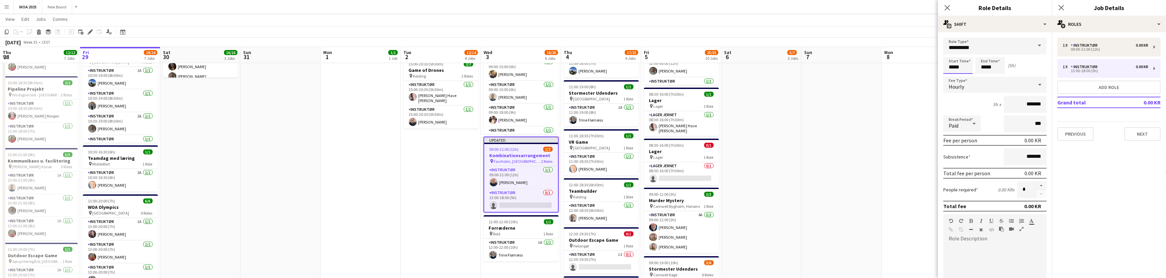
click at [964, 69] on input "*****" at bounding box center [958, 65] width 30 height 17
type input "*****"
click at [951, 55] on div at bounding box center [951, 53] width 13 height 7
click at [1061, 8] on icon "Close pop-in" at bounding box center [1061, 7] width 6 height 6
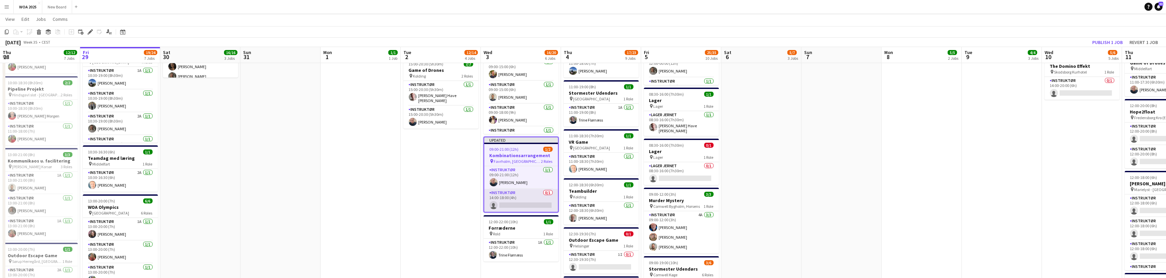
click at [530, 197] on app-card-role "Instruktør 0/1 14:00-18:00 (4h) single-neutral-actions" at bounding box center [521, 200] width 74 height 23
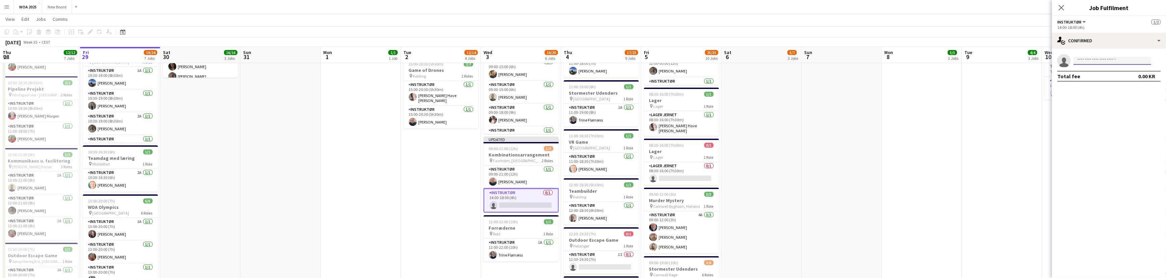
click at [1109, 61] on input at bounding box center [1113, 61] width 78 height 8
type input "***"
click at [1108, 68] on span "[PERSON_NAME]" at bounding box center [1098, 70] width 39 height 6
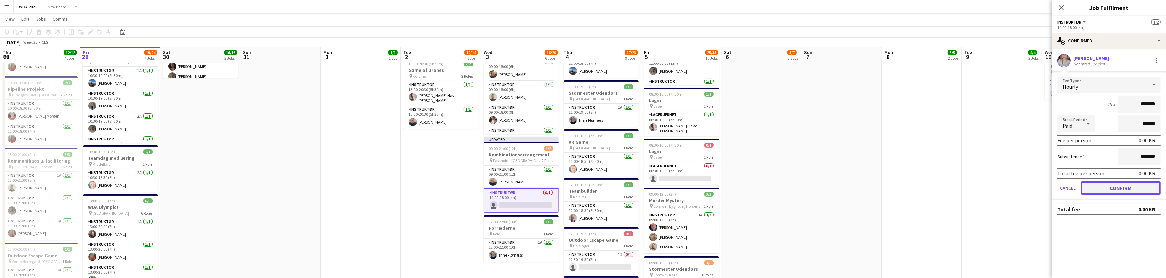
click at [1113, 187] on button "Confirm" at bounding box center [1120, 187] width 79 height 13
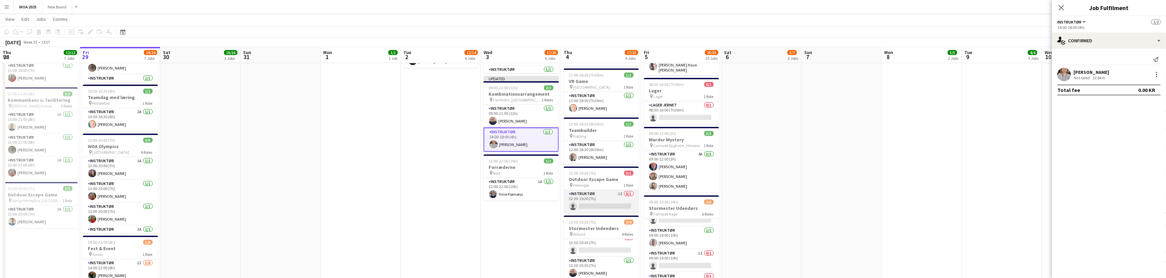
scroll to position [304, 0]
click at [611, 203] on app-card-role "Instruktør 1I 0/1 12:30-19:30 (7h) single-neutral-actions" at bounding box center [601, 200] width 75 height 23
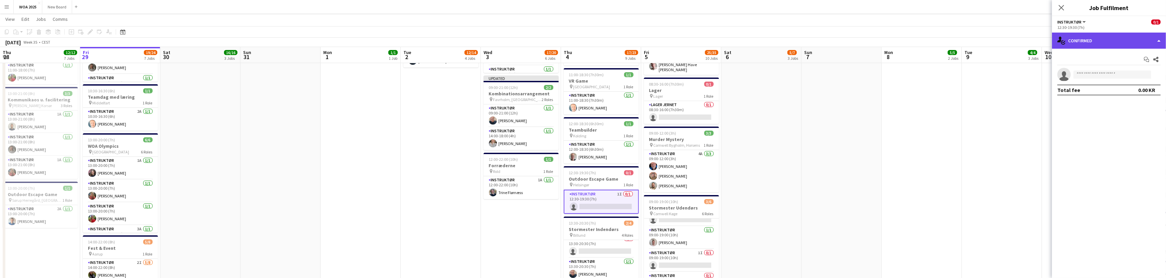
click at [1124, 40] on div "single-neutral-actions-check-2 Confirmed" at bounding box center [1109, 41] width 114 height 16
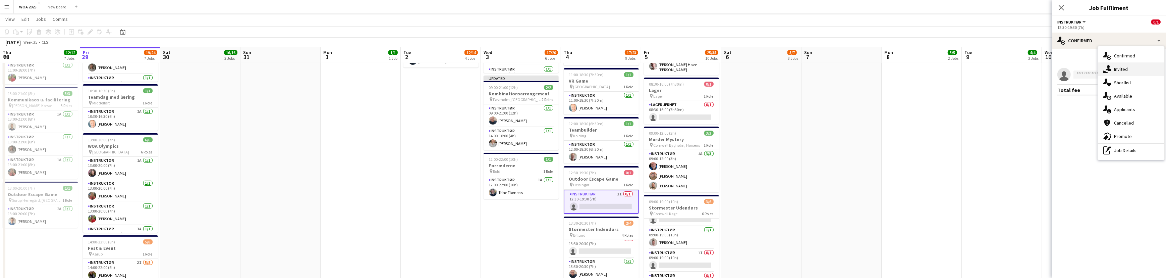
click at [1125, 71] on div "single-neutral-actions-share-1 Invited" at bounding box center [1131, 68] width 66 height 13
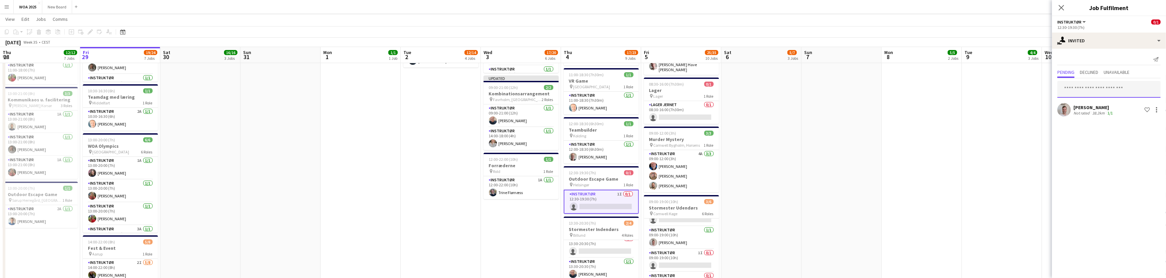
click at [1101, 90] on input "text" at bounding box center [1108, 89] width 103 height 17
type input "**"
click at [1063, 8] on icon "Close pop-in" at bounding box center [1061, 7] width 6 height 6
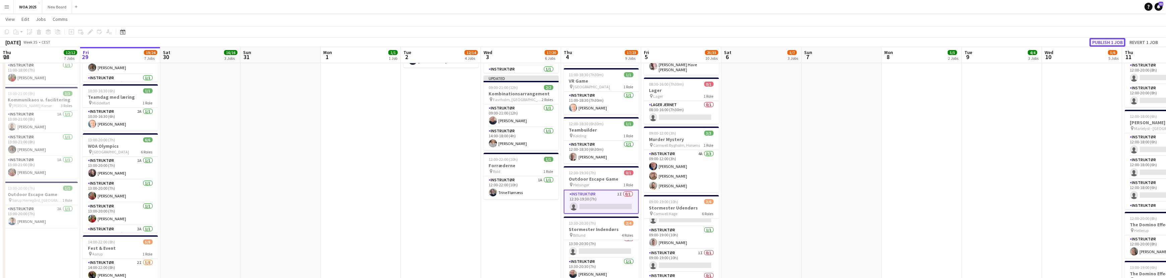
click at [1112, 40] on button "Publish 1 job" at bounding box center [1108, 42] width 36 height 9
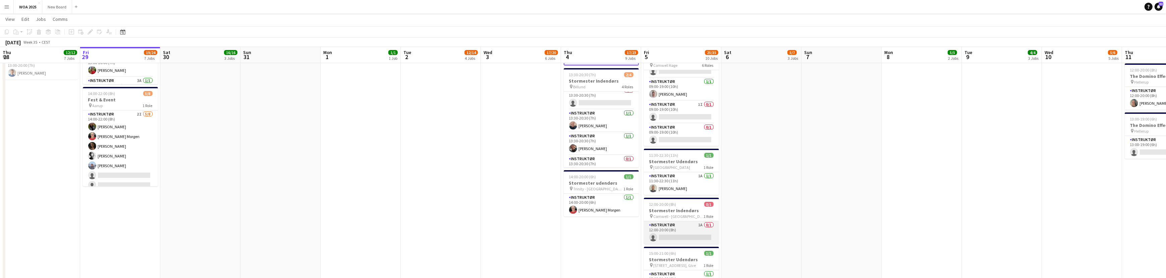
scroll to position [452, 0]
click at [683, 221] on app-card-role "Instruktør 1A 0/1 12:00-20:00 (8h) single-neutral-actions" at bounding box center [681, 232] width 75 height 23
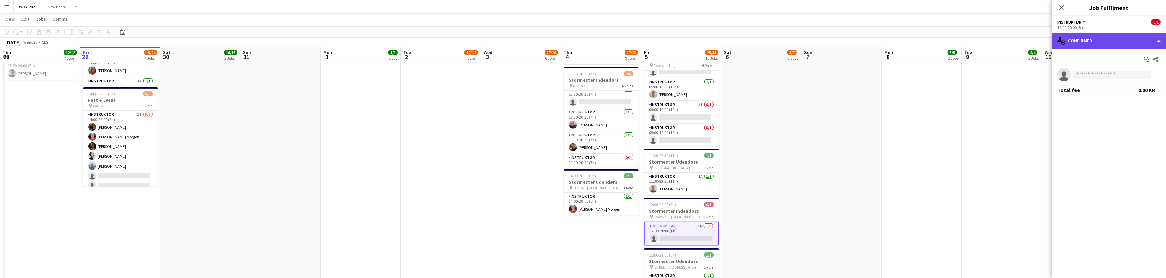
click at [1131, 44] on div "single-neutral-actions-check-2 Confirmed" at bounding box center [1109, 41] width 114 height 16
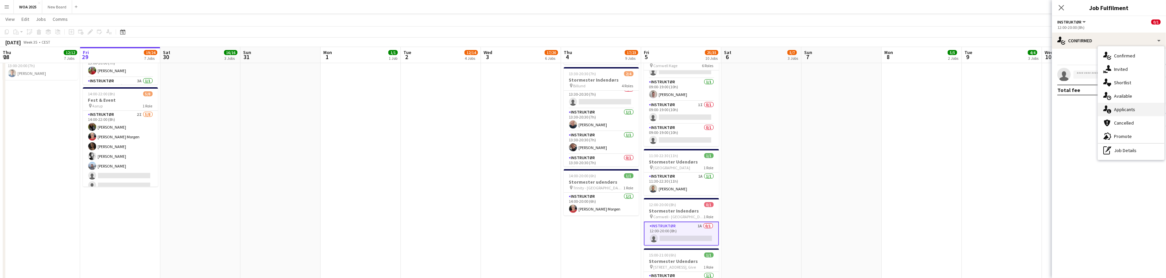
click at [1140, 113] on div "single-neutral-actions-information Applicants" at bounding box center [1131, 109] width 66 height 13
click at [1147, 88] on app-icon "Confirm" at bounding box center [1147, 88] width 5 height 5
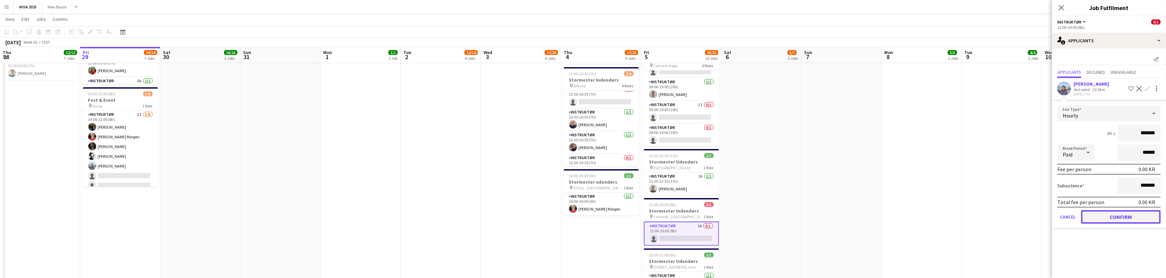
click at [1132, 214] on button "Confirm" at bounding box center [1120, 216] width 79 height 13
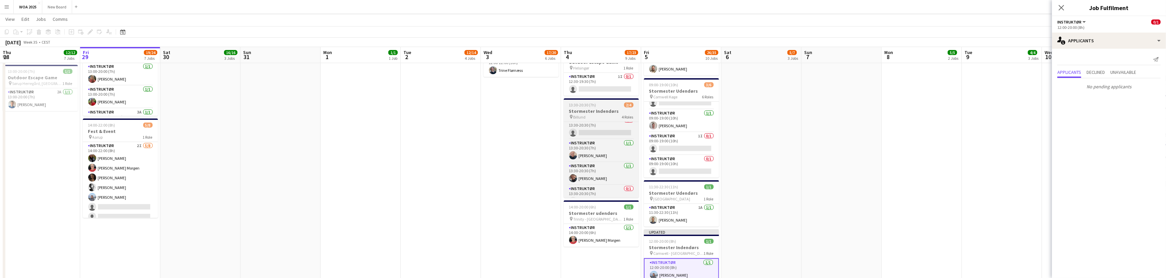
scroll to position [15, 0]
click at [612, 190] on app-card-role "Instruktør 0/1 13:30-20:30 (7h) single-neutral-actions" at bounding box center [601, 186] width 75 height 23
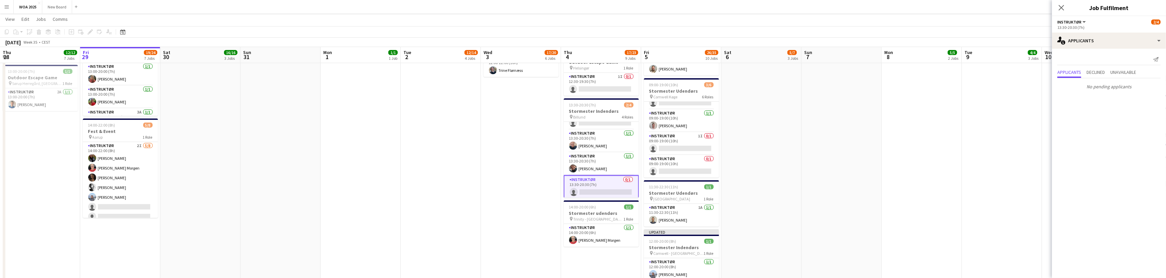
click at [596, 181] on app-card-role "Instruktør 0/1 13:30-20:30 (7h) single-neutral-actions" at bounding box center [601, 187] width 75 height 24
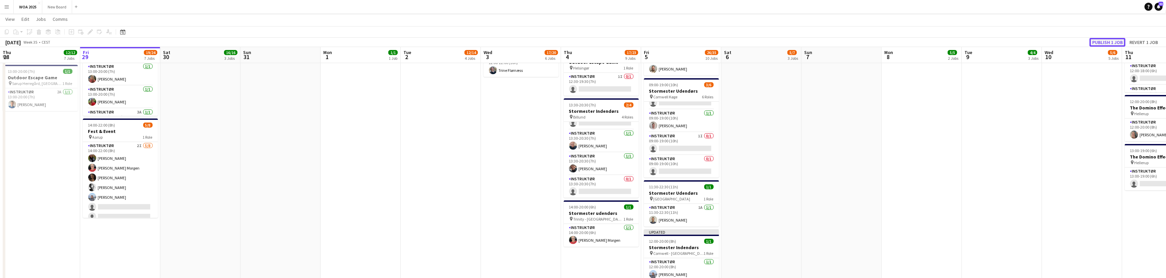
click at [1107, 40] on button "Publish 1 job" at bounding box center [1108, 42] width 36 height 9
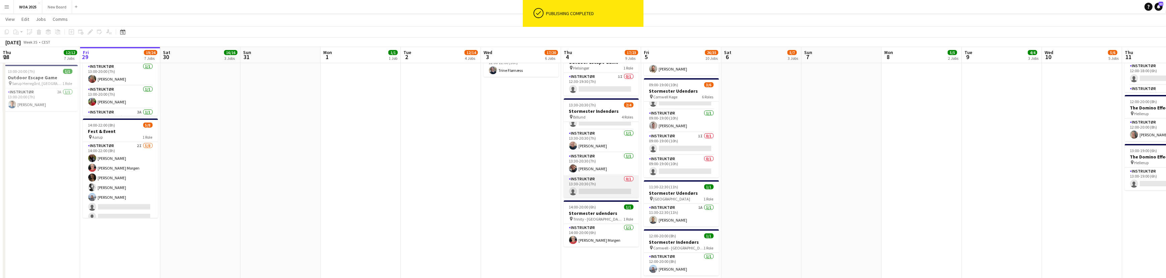
click at [603, 190] on app-card-role "Instruktør 0/1 13:30-20:30 (7h) single-neutral-actions" at bounding box center [601, 186] width 75 height 23
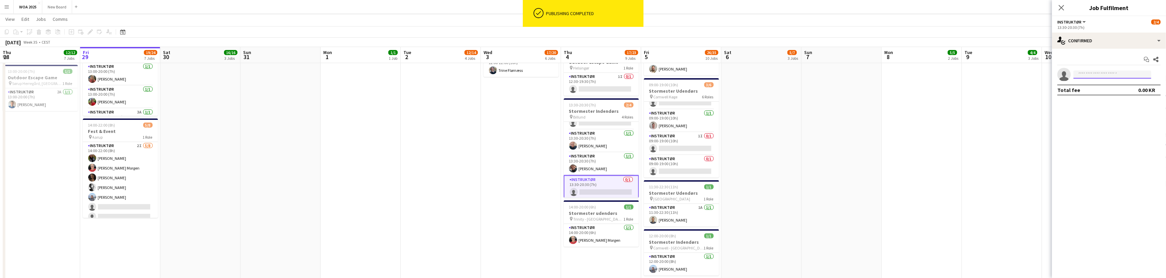
click at [1123, 74] on input at bounding box center [1113, 74] width 78 height 8
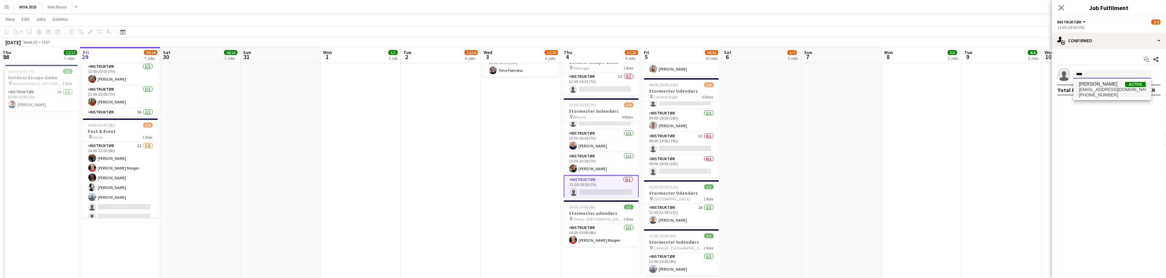
type input "****"
click at [1109, 82] on span "[PERSON_NAME]" at bounding box center [1098, 84] width 39 height 6
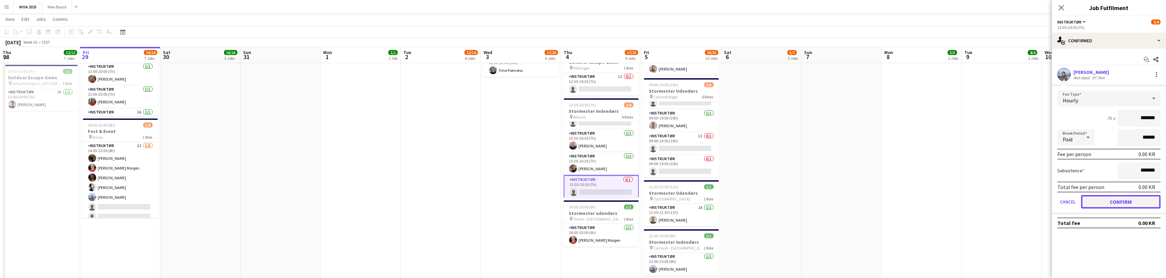
click at [1095, 201] on button "Confirm" at bounding box center [1120, 201] width 79 height 13
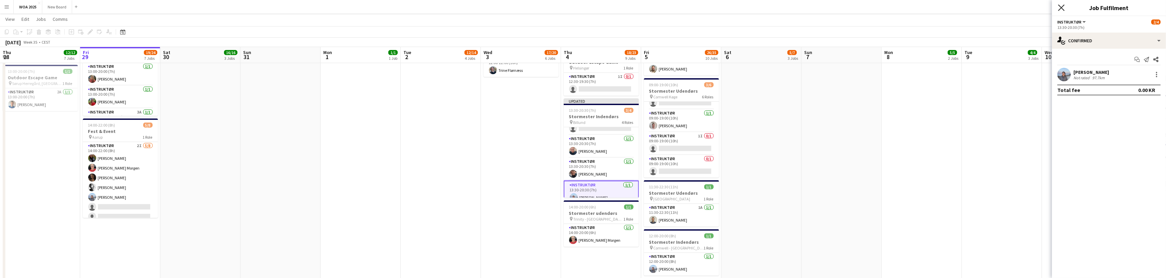
click at [1059, 9] on icon "Close pop-in" at bounding box center [1061, 7] width 6 height 6
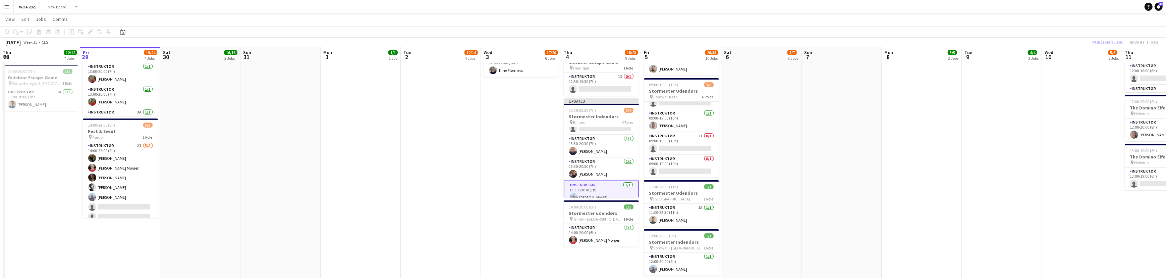
click at [1104, 39] on div "Publish 1 job Revert 1 job" at bounding box center [1125, 42] width 82 height 9
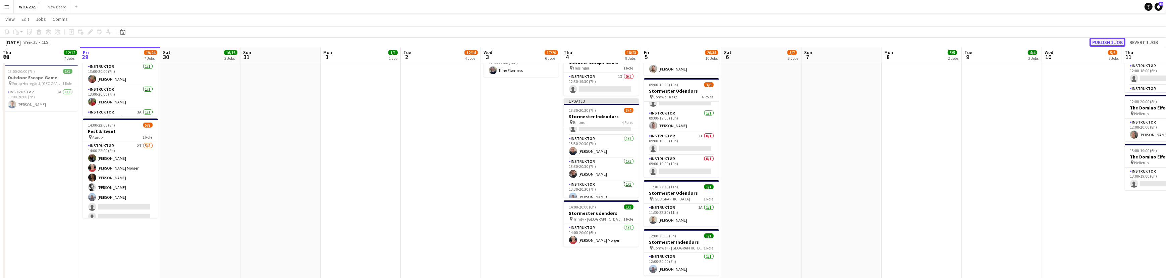
click at [1104, 40] on button "Publish 1 job" at bounding box center [1108, 42] width 36 height 9
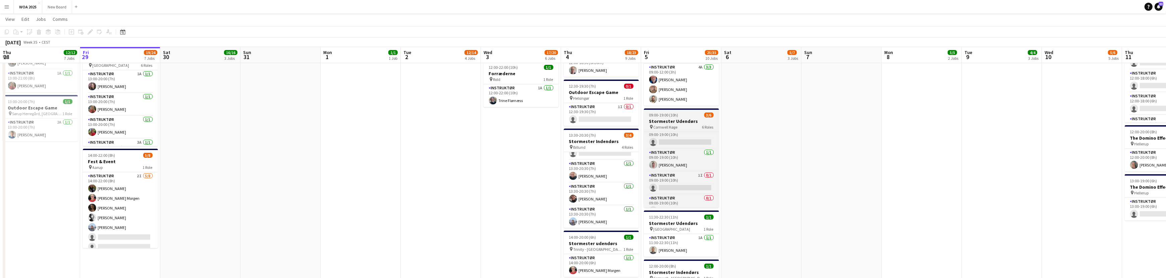
scroll to position [61, 0]
click at [683, 175] on app-card-role "Instruktør 1I 0/1 09:00-19:00 (10h) single-neutral-actions" at bounding box center [681, 173] width 75 height 23
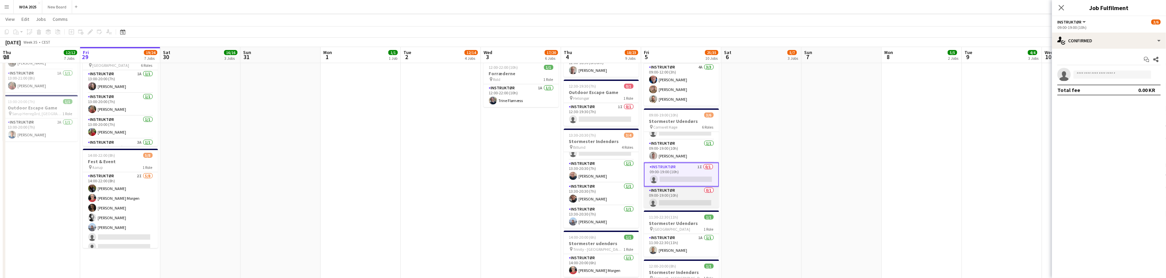
click at [686, 197] on app-card-role "Instruktør 0/1 09:00-19:00 (10h) single-neutral-actions" at bounding box center [681, 197] width 75 height 23
click at [1121, 77] on input at bounding box center [1113, 74] width 78 height 8
type input "*"
click at [1060, 7] on icon "Close pop-in" at bounding box center [1061, 7] width 6 height 6
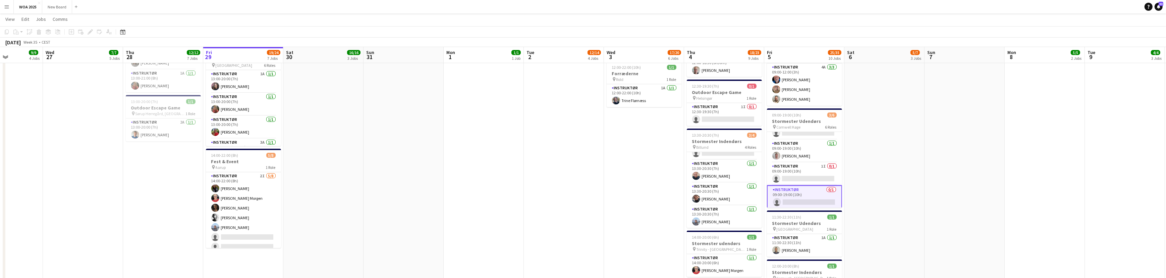
drag, startPoint x: 315, startPoint y: 130, endPoint x: 457, endPoint y: 156, distance: 144.5
click at [446, 251] on app-calendar-viewport "Tue 26 9/9 4 Jobs Wed 27 7/7 5 Jobs Thu 28 12/12 7 Jobs Fri 29 19/24 7 Jobs Sat…" at bounding box center [583, 2] width 1166 height 734
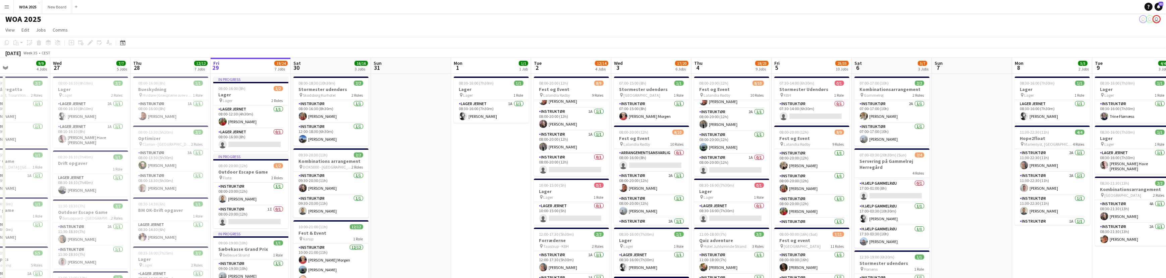
scroll to position [0, 0]
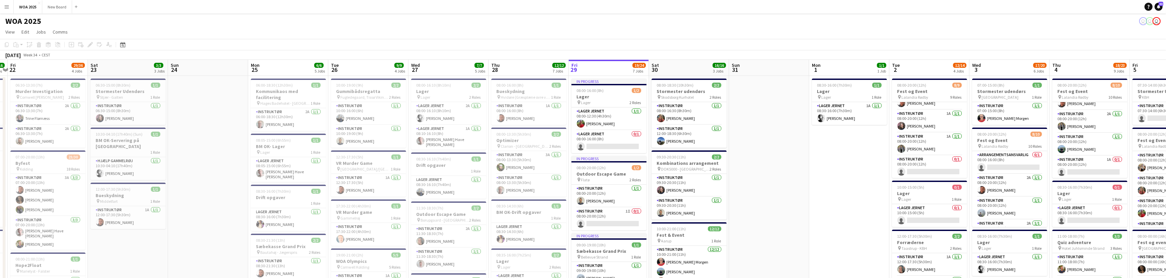
drag, startPoint x: 451, startPoint y: 176, endPoint x: 797, endPoint y: 147, distance: 347.0
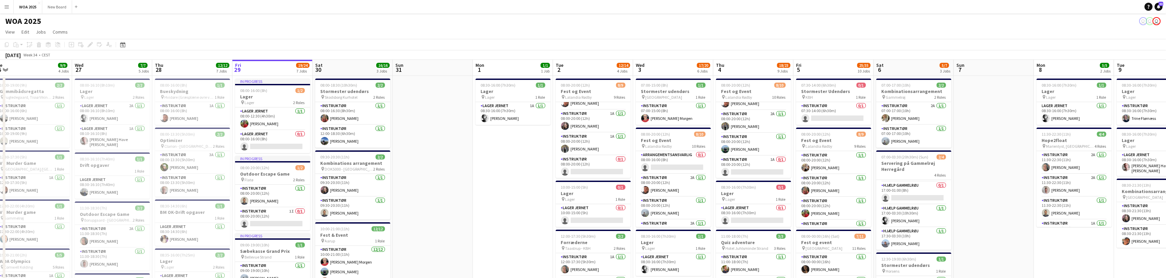
drag, startPoint x: 741, startPoint y: 155, endPoint x: 527, endPoint y: 128, distance: 216.0
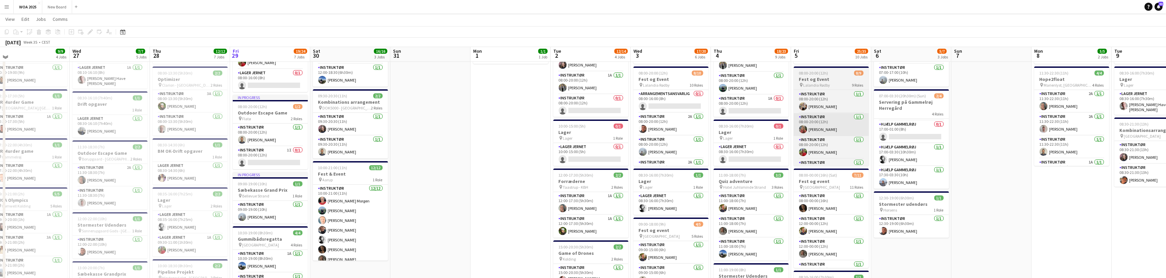
scroll to position [60, 0]
click at [830, 80] on h3 "Fest og Event" at bounding box center [831, 79] width 75 height 6
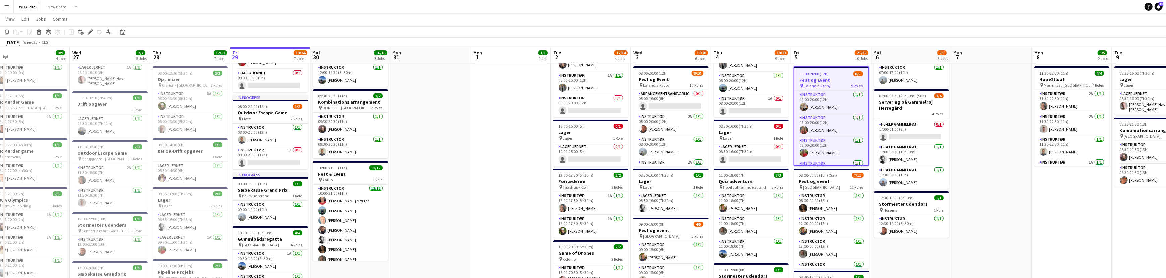
click at [824, 74] on span "08:00-20:00 (12h)" at bounding box center [814, 73] width 29 height 5
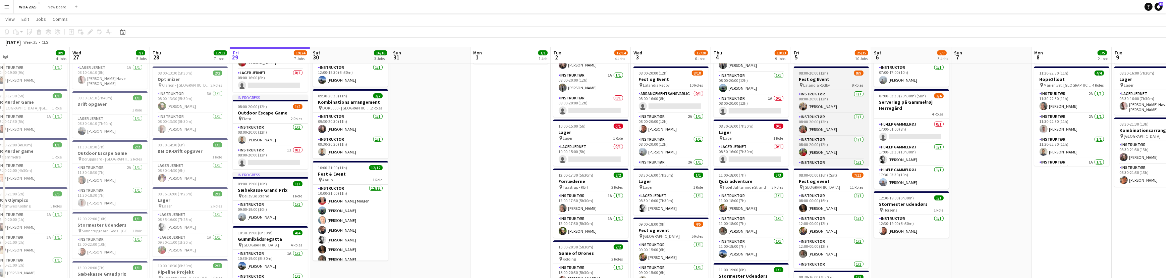
click at [824, 74] on span "08:00-20:00 (12h)" at bounding box center [813, 72] width 29 height 5
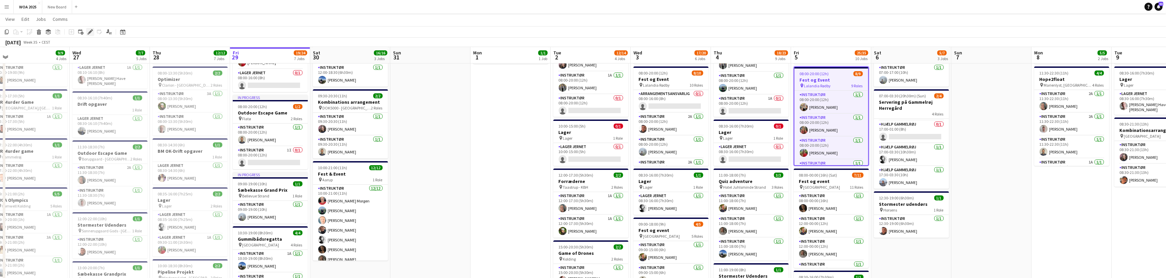
click at [91, 32] on icon at bounding box center [90, 32] width 4 height 4
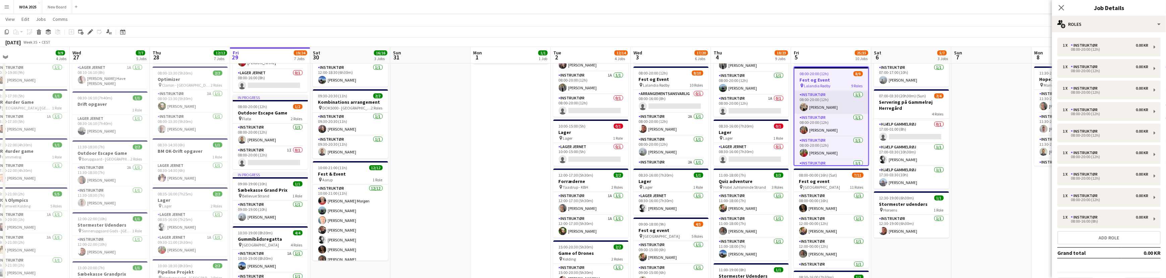
click at [830, 101] on app-card-role "Instruktør [DATE] 08:00-20:00 (12h) [PERSON_NAME]" at bounding box center [832, 102] width 74 height 23
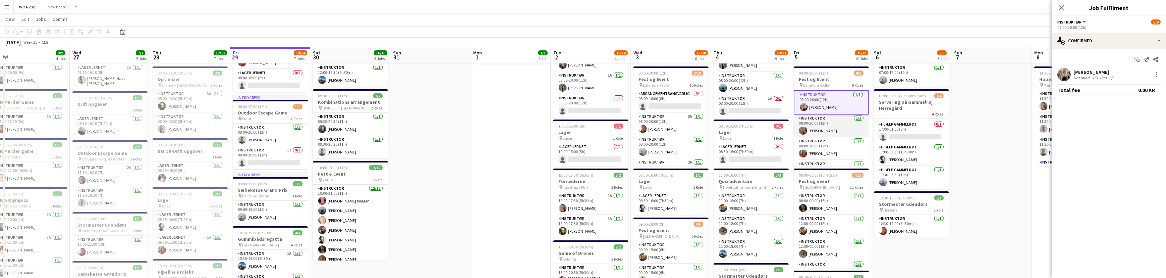
click at [821, 125] on app-card-role "Instruktør [DATE] 08:00-20:00 (12h) [PERSON_NAME]" at bounding box center [831, 125] width 75 height 23
click at [1086, 71] on div "[PERSON_NAME]" at bounding box center [1095, 72] width 43 height 6
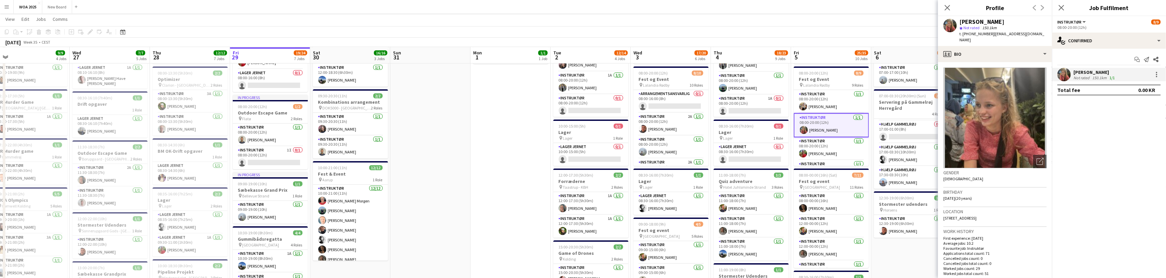
drag, startPoint x: 969, startPoint y: 33, endPoint x: 1041, endPoint y: 34, distance: 71.4
click at [1041, 34] on div "[PERSON_NAME] star Not rated 150.1km t. [PHONE_NUMBER] | [EMAIL_ADDRESS][DOMAIN…" at bounding box center [995, 31] width 114 height 30
click at [1013, 20] on div "[PERSON_NAME]" at bounding box center [1003, 22] width 87 height 6
click at [946, 7] on icon "Close pop-in" at bounding box center [947, 7] width 6 height 6
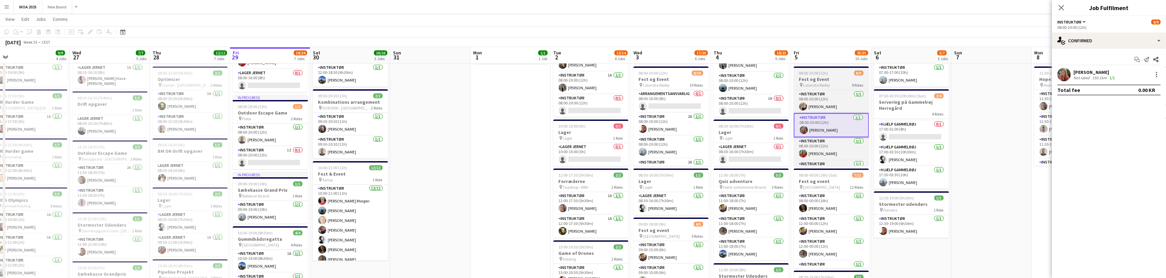
click at [830, 82] on div "pin Lalandia Rødby 9 Roles" at bounding box center [831, 84] width 75 height 5
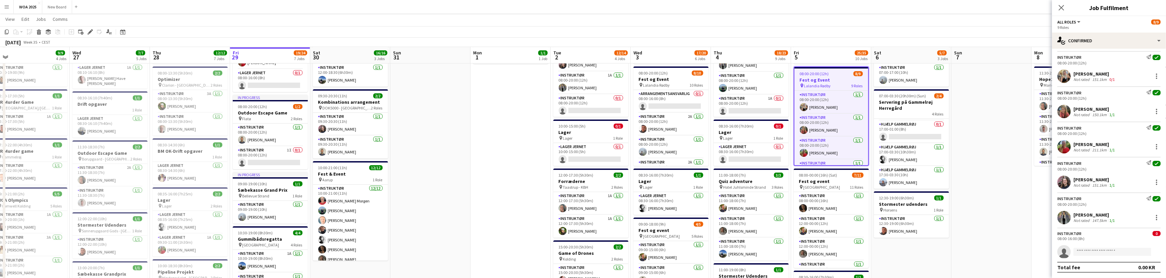
scroll to position [0, 0]
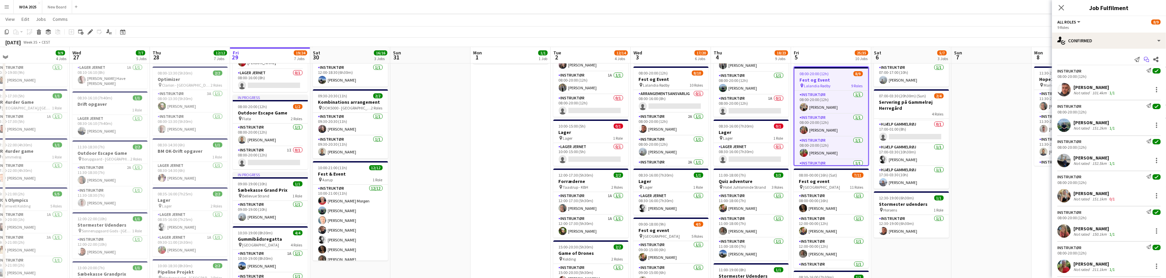
click at [1144, 59] on icon "Start chat" at bounding box center [1146, 59] width 5 height 5
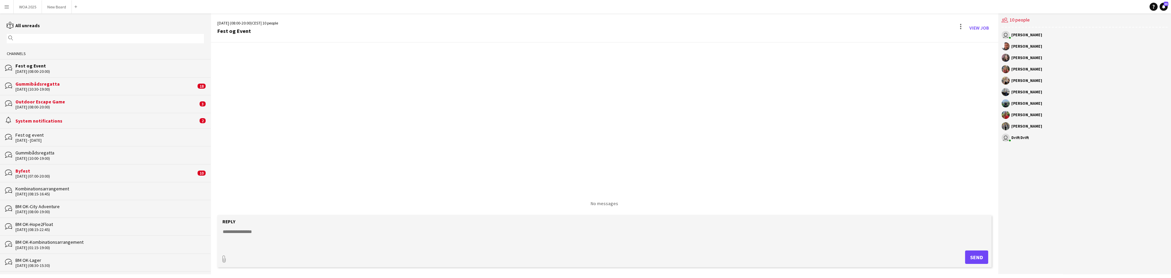
click at [268, 231] on textarea at bounding box center [605, 236] width 767 height 17
type textarea "**********"
click at [974, 258] on button "Send" at bounding box center [976, 256] width 23 height 13
click at [23, 8] on button "WOA 2025 Close" at bounding box center [28, 6] width 28 height 13
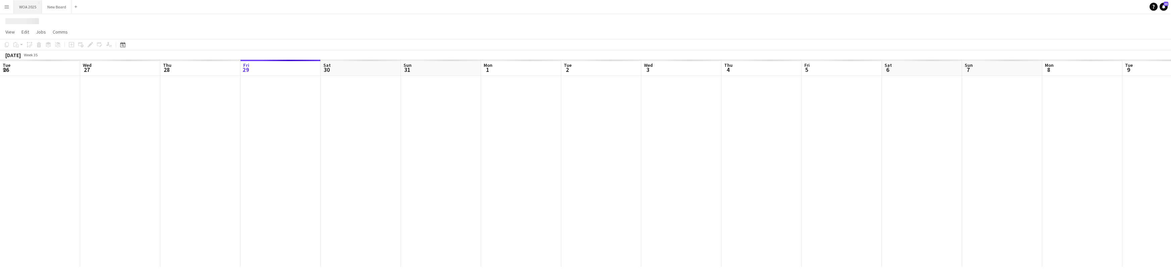
scroll to position [0, 160]
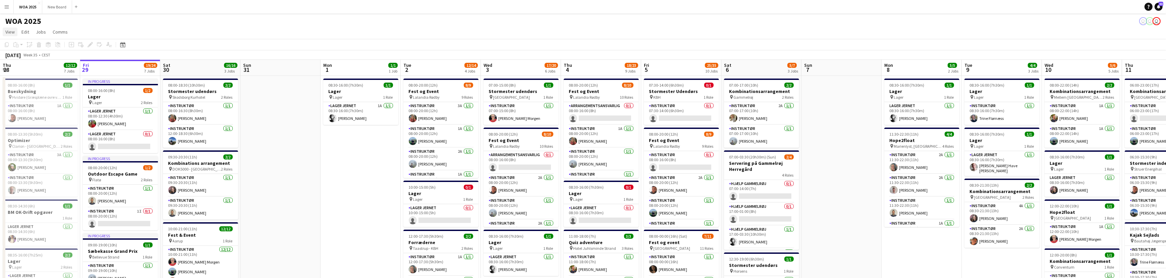
click at [13, 34] on span "View" at bounding box center [9, 32] width 9 height 6
click at [24, 34] on span "Edit" at bounding box center [25, 32] width 8 height 6
click at [7, 9] on app-icon "Menu" at bounding box center [6, 6] width 5 height 5
click at [87, 38] on app-page-menu "View Day view expanded Day view collapsed Month view Date picker Jump to [DATE]…" at bounding box center [583, 32] width 1166 height 13
click at [5, 8] on app-icon "Menu" at bounding box center [6, 6] width 5 height 5
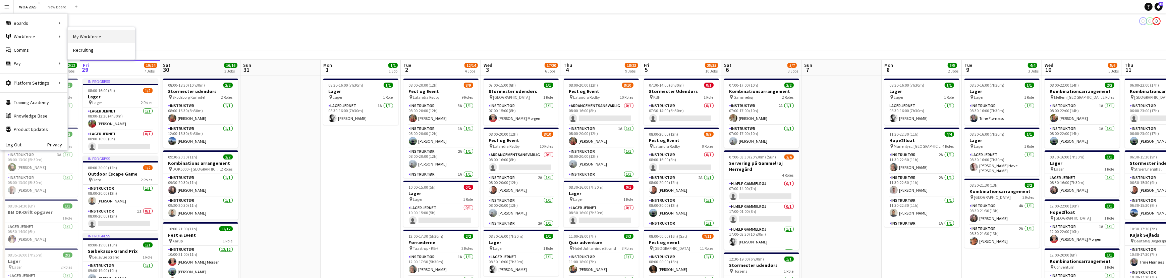
click at [84, 37] on link "My Workforce" at bounding box center [101, 36] width 67 height 13
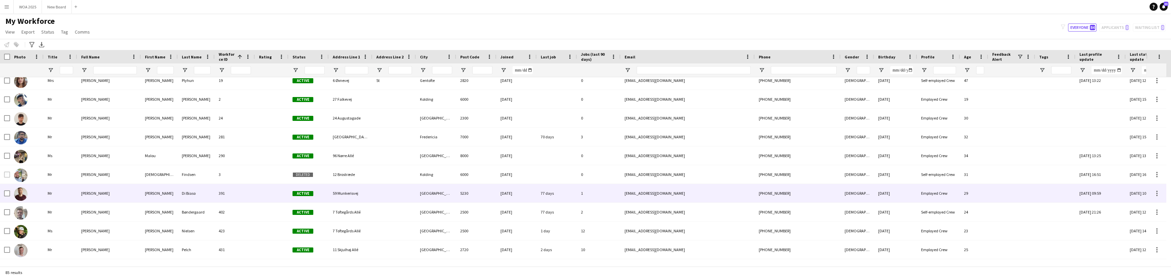
scroll to position [347, 0]
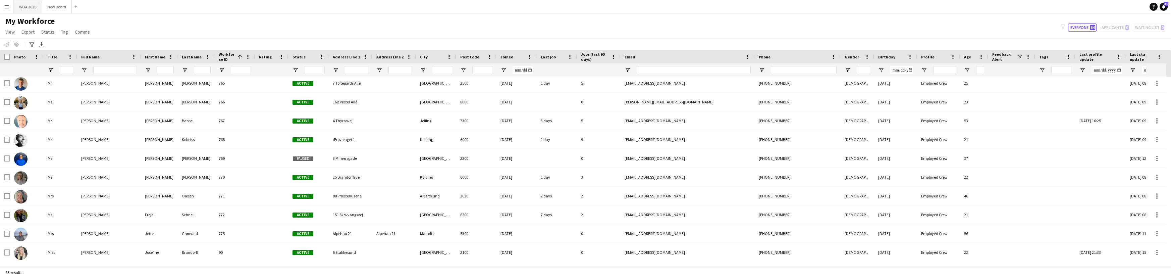
click at [29, 7] on button "WOA 2025 Close" at bounding box center [28, 6] width 28 height 13
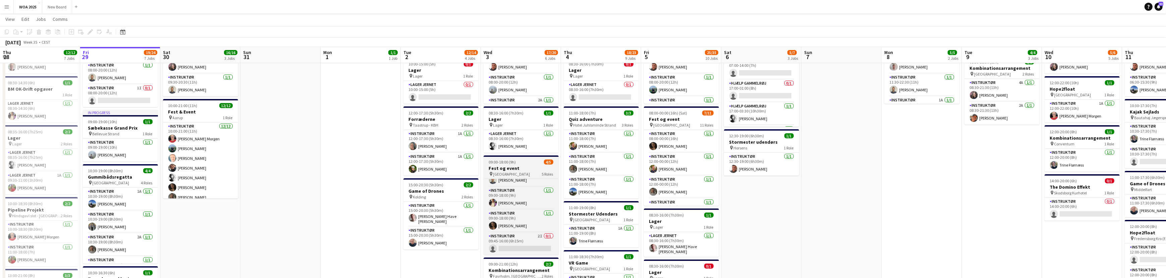
scroll to position [123, 0]
click at [526, 241] on app-card-role "Instruktør 2I 0/1 09:45-16:00 (6h15m) single-neutral-actions" at bounding box center [521, 243] width 75 height 23
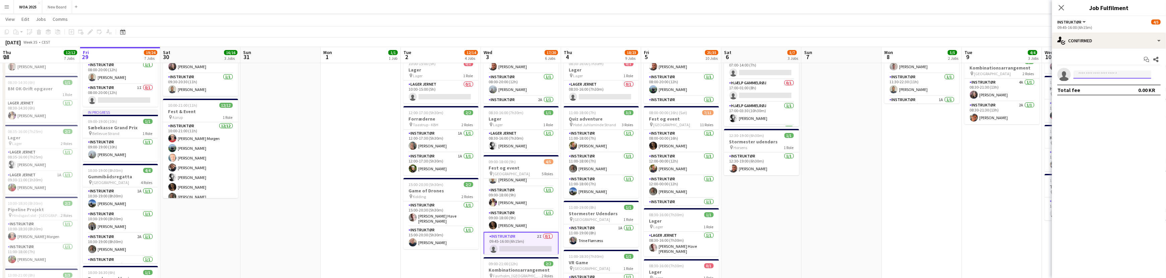
click at [1084, 73] on input at bounding box center [1113, 74] width 78 height 8
type input "*"
type input "***"
click at [511, 248] on app-card-role "Instruktør 2I 0/1 09:45-16:00 (6h15m) single-neutral-actions" at bounding box center [521, 244] width 75 height 24
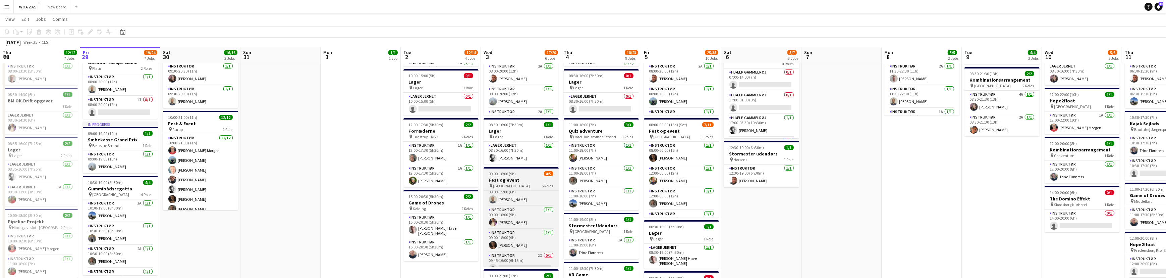
scroll to position [38, 0]
click at [529, 255] on app-card-role "Instruktør 2I 0/1 09:45-16:00 (6h15m) single-neutral-actions" at bounding box center [521, 255] width 75 height 23
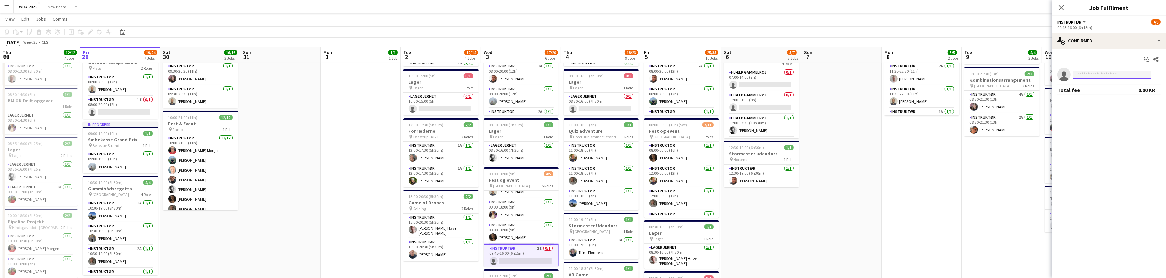
click at [1088, 73] on input at bounding box center [1113, 74] width 78 height 8
type input "*"
type input "***"
click at [1094, 85] on span "[PERSON_NAME]" at bounding box center [1098, 84] width 39 height 6
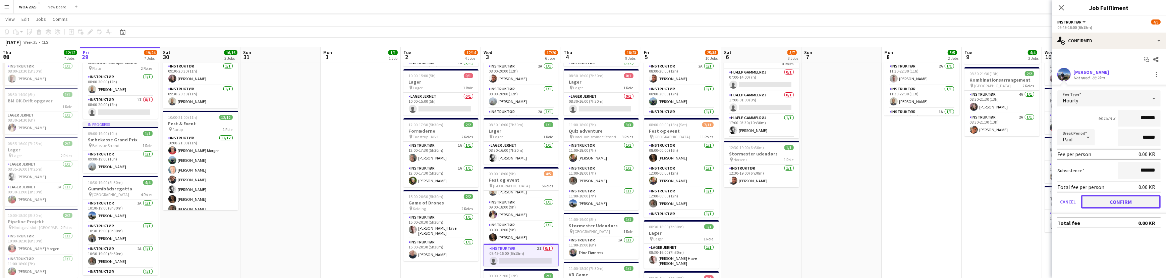
click at [1121, 199] on button "Confirm" at bounding box center [1120, 201] width 79 height 13
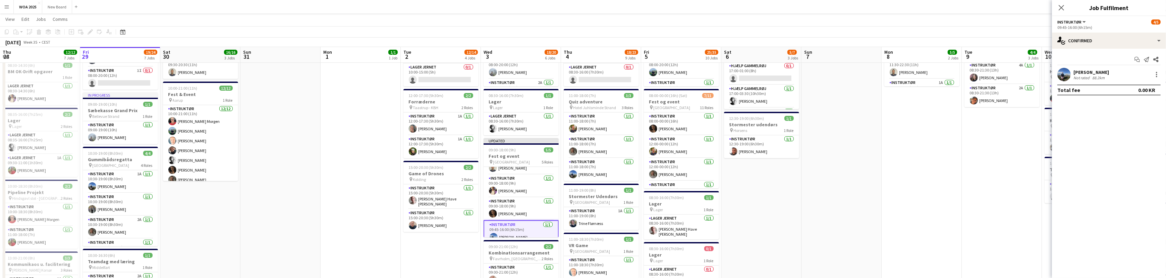
scroll to position [141, 0]
click at [1063, 7] on icon "Close pop-in" at bounding box center [1061, 7] width 6 height 6
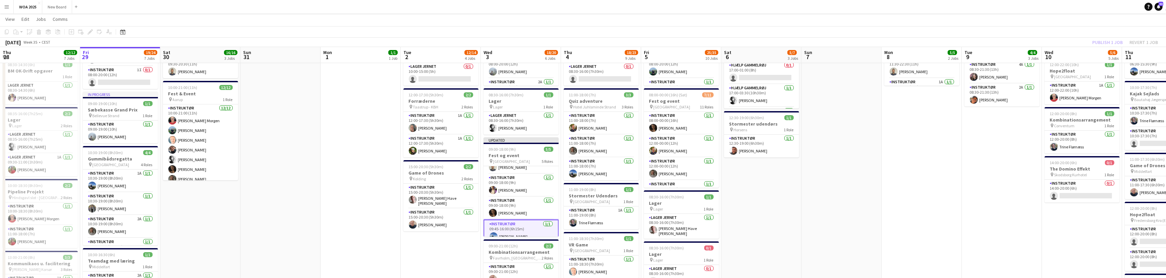
click at [1110, 43] on div "Publish 1 job Revert 1 job" at bounding box center [1125, 42] width 82 height 9
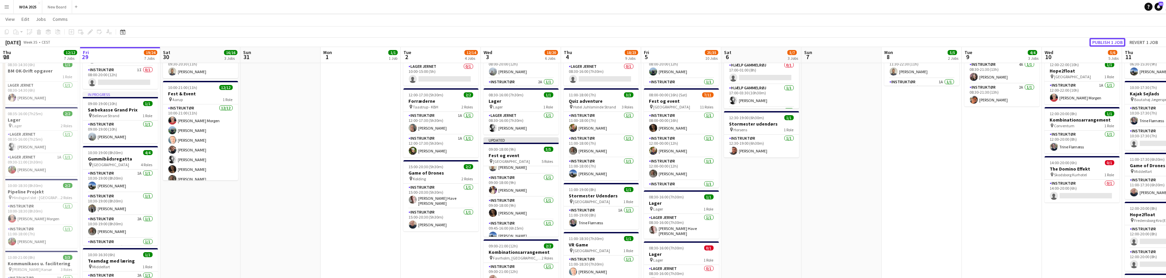
click at [1110, 43] on button "Publish 1 job" at bounding box center [1108, 42] width 36 height 9
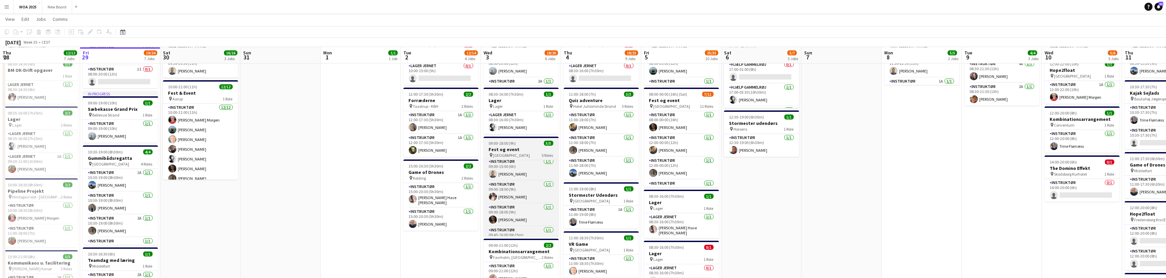
scroll to position [38, 0]
click at [531, 202] on app-card-role "Instruktør [DATE] 09:00-18:00 (9h) [PERSON_NAME]" at bounding box center [521, 201] width 75 height 23
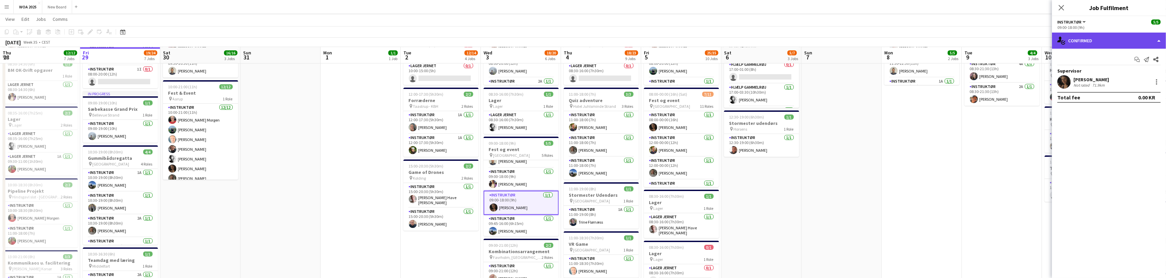
click at [1143, 42] on div "single-neutral-actions-check-2 Confirmed" at bounding box center [1109, 41] width 114 height 16
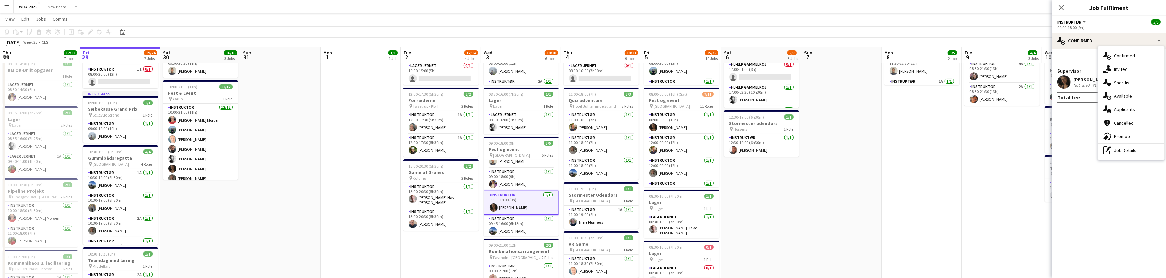
click at [1090, 80] on div "[PERSON_NAME]" at bounding box center [1092, 79] width 36 height 6
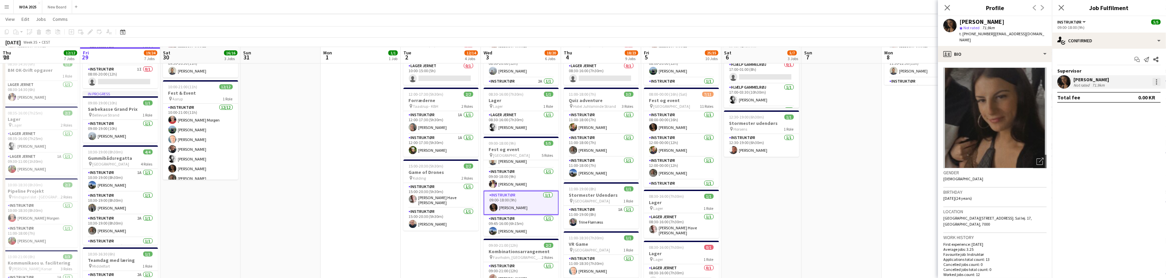
click at [1156, 81] on div at bounding box center [1156, 81] width 1 height 1
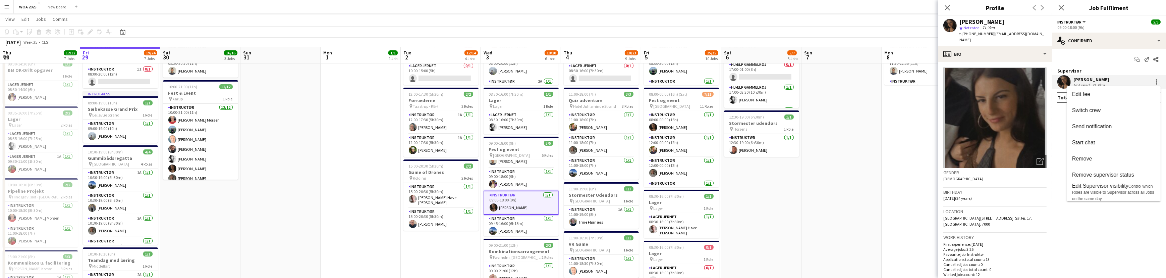
click at [857, 231] on div at bounding box center [583, 139] width 1166 height 278
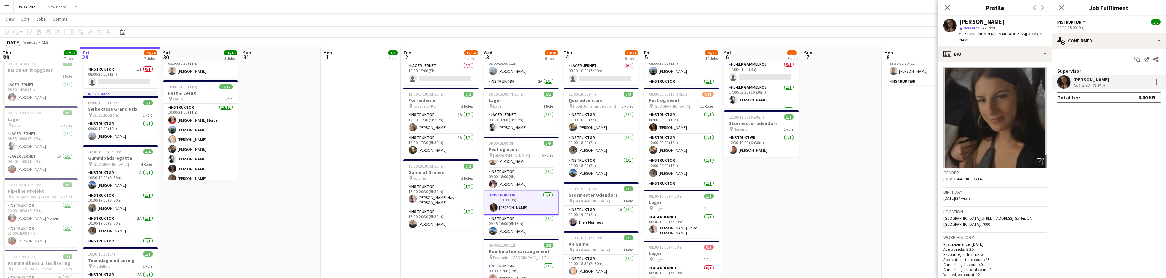
click at [914, 187] on app-date-cell "08:30-16:00 (7h30m) 1/1 Lager pin Lager 1 Role Lager Jernet [DATE] 08:30-16:00 …" at bounding box center [922, 276] width 80 height 685
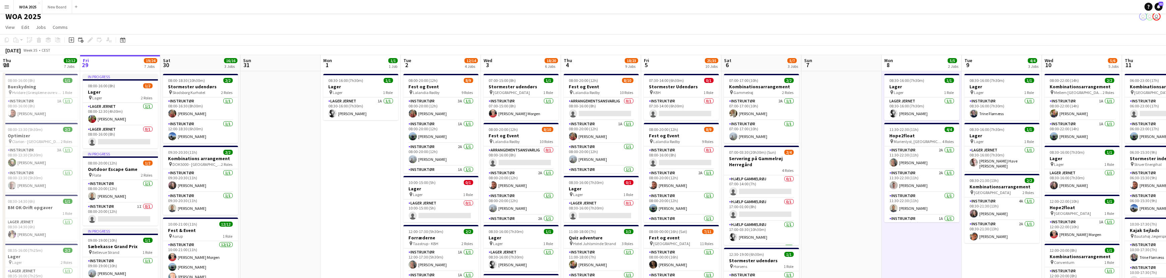
scroll to position [0, 0]
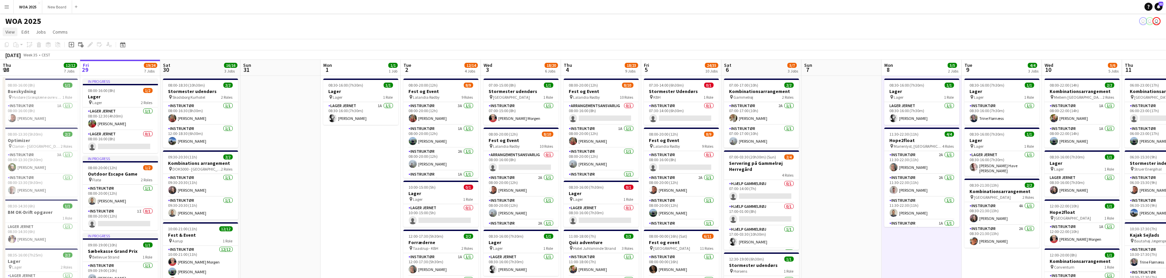
click at [13, 30] on span "View" at bounding box center [9, 32] width 9 height 6
click at [172, 16] on div "WOA 2025 user user user" at bounding box center [583, 19] width 1166 height 13
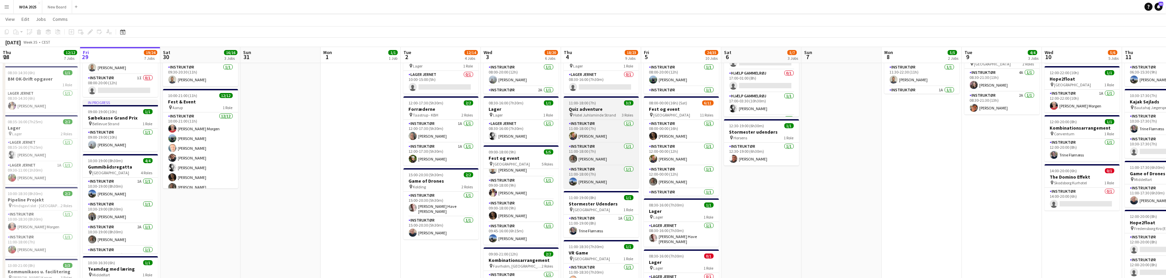
scroll to position [133, 0]
click at [593, 105] on app-job-card "11:00-18:00 (7h) 3/3 Quiz adventure pin Hotel Juhlsminde Strand 3 Roles Instruk…" at bounding box center [601, 142] width 75 height 92
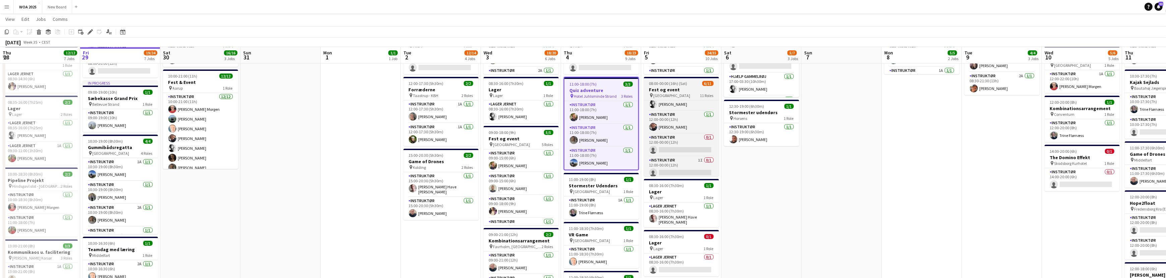
scroll to position [83, 0]
click at [689, 169] on app-card-role "Instruktør 1I 0/1 12:00-00:00 (12h) single-neutral-actions" at bounding box center [681, 165] width 75 height 23
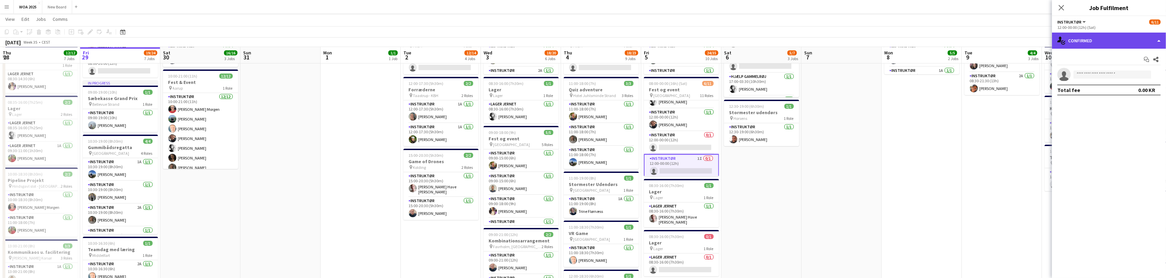
click at [1107, 38] on div "single-neutral-actions-check-2 Confirmed" at bounding box center [1109, 41] width 114 height 16
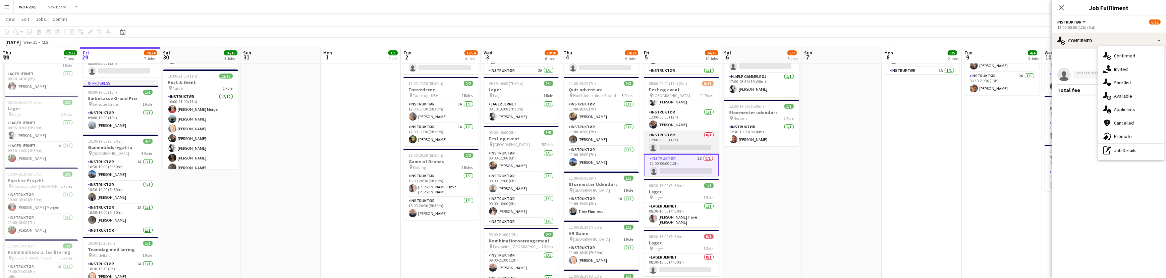
click at [681, 144] on app-card-role "Instruktør 0/1 12:00-00:00 (12h) single-neutral-actions" at bounding box center [681, 142] width 75 height 23
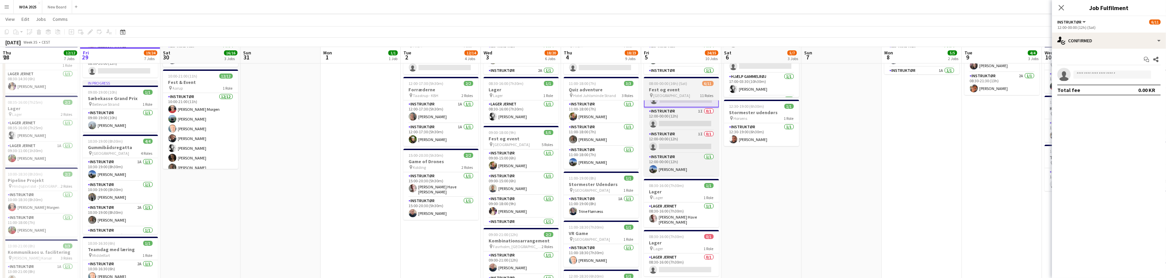
scroll to position [161, 0]
click at [679, 114] on app-card-role "Instruktør 1I 0/1 12:00-00:00 (12h) single-neutral-actions" at bounding box center [681, 112] width 75 height 23
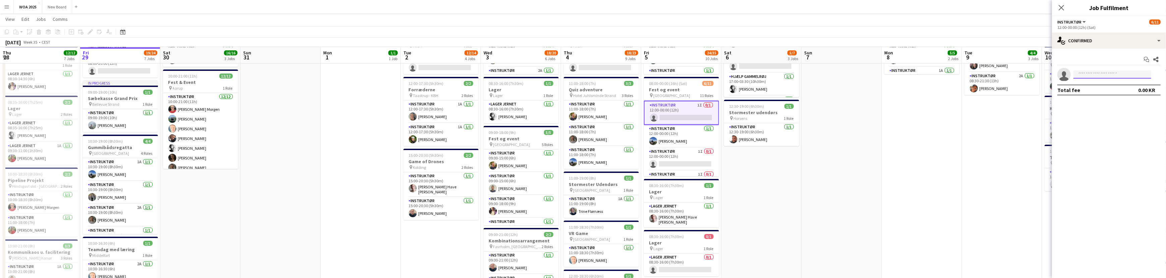
click at [1097, 73] on input at bounding box center [1113, 74] width 78 height 8
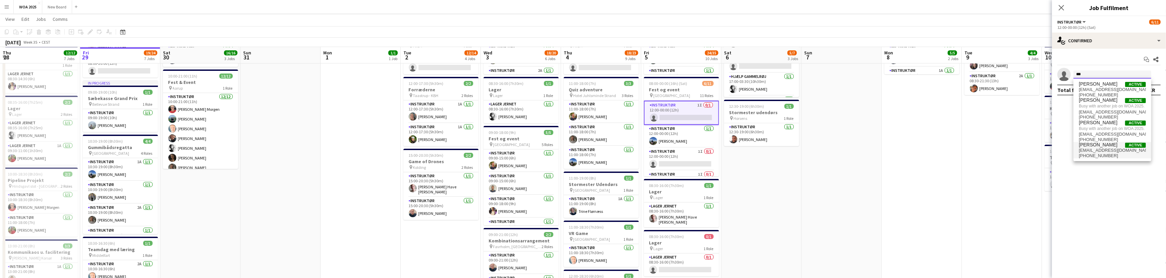
type input "***"
click at [1102, 150] on span "[EMAIL_ADDRESS][DOMAIN_NAME]" at bounding box center [1112, 150] width 67 height 5
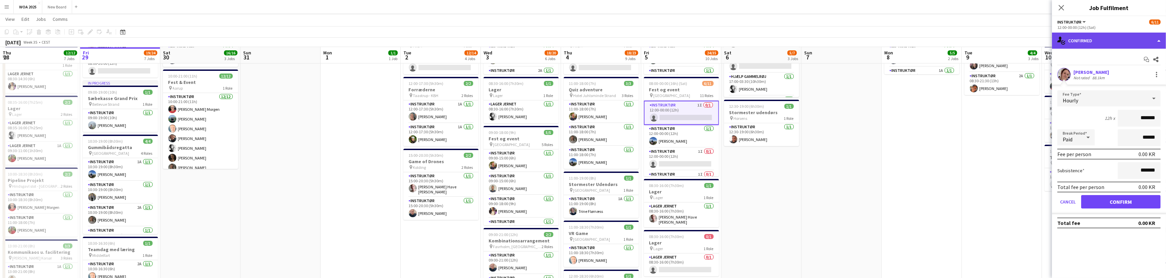
click at [1089, 39] on div "single-neutral-actions-check-2 Confirmed" at bounding box center [1109, 41] width 114 height 16
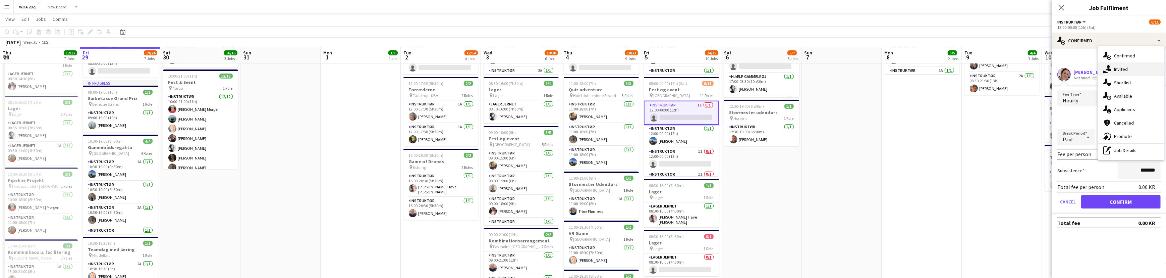
click at [1132, 68] on div "single-neutral-actions-share-1 Invited" at bounding box center [1131, 68] width 66 height 13
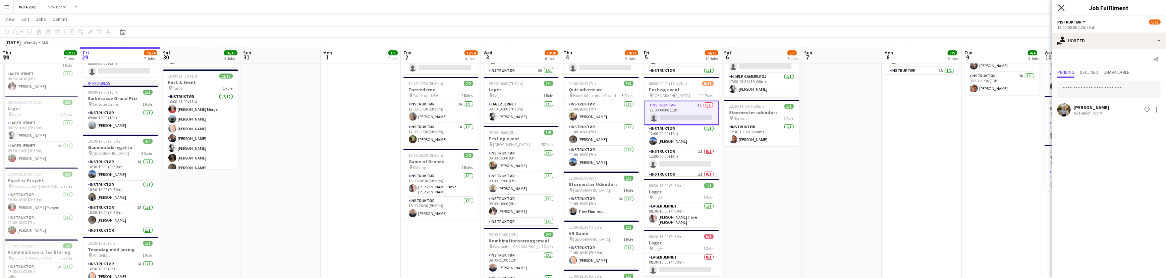
click at [1063, 9] on icon at bounding box center [1061, 7] width 6 height 6
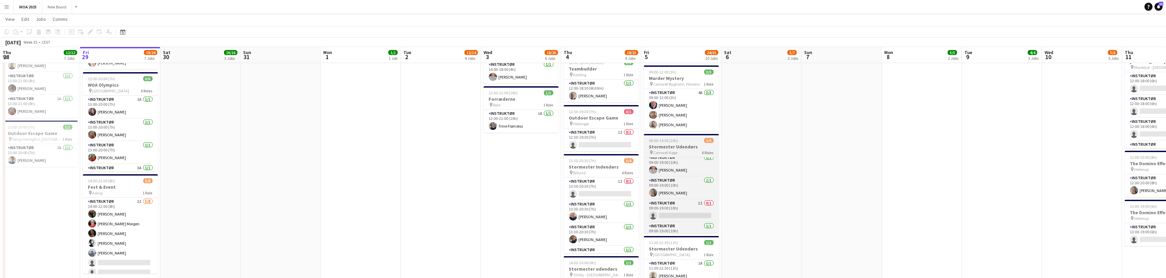
scroll to position [0, 0]
